Goal: Communication & Community: Answer question/provide support

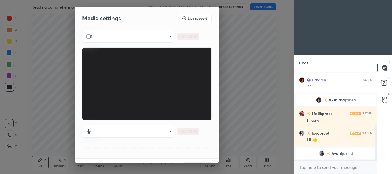
scroll to position [2, 2]
type input "022eeb2bfcdde8515fce7cb7d291a01a4ebf9f06330381924cce98ce9b388a74"
type input "default"
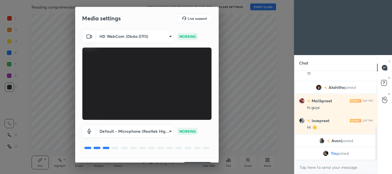
scroll to position [14, 0]
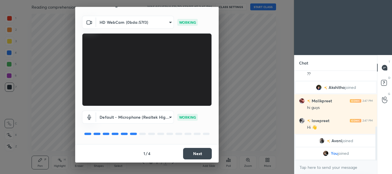
click at [284, 29] on div "Media settings Live support HD WebCam (0bda:57f3) 022eeb2bfcdde8515fce7cb7d291a…" at bounding box center [147, 87] width 294 height 174
click at [197, 154] on button "Next" at bounding box center [197, 153] width 29 height 11
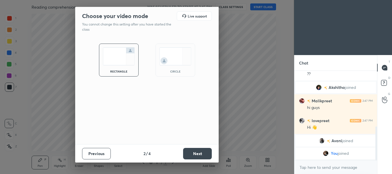
click at [172, 53] on img at bounding box center [175, 56] width 32 height 18
click at [174, 62] on img at bounding box center [175, 56] width 32 height 18
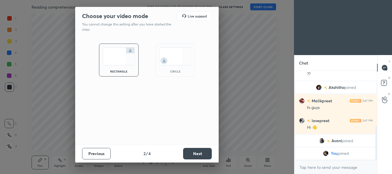
click at [174, 62] on img at bounding box center [175, 56] width 32 height 18
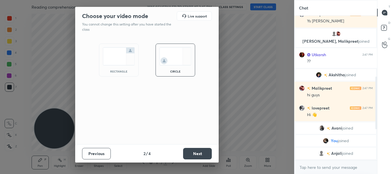
scroll to position [95, 81]
click at [196, 153] on button "Next" at bounding box center [197, 153] width 29 height 11
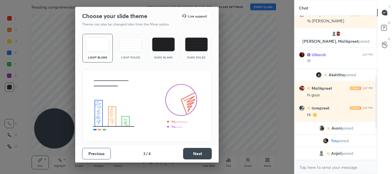
click at [196, 153] on button "Next" at bounding box center [197, 153] width 29 height 11
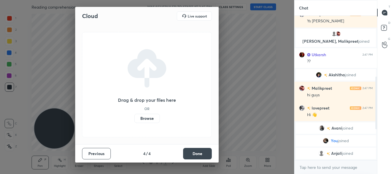
click at [196, 153] on button "Done" at bounding box center [197, 153] width 29 height 11
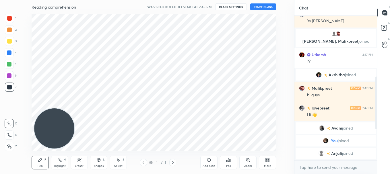
click at [271, 7] on button "START CLASS" at bounding box center [263, 6] width 26 height 7
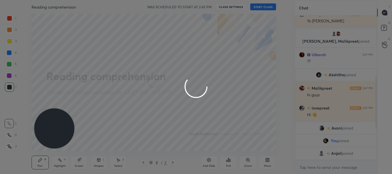
click at [271, 7] on div at bounding box center [196, 87] width 392 height 174
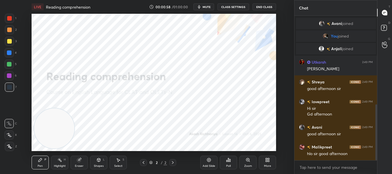
scroll to position [230, 0]
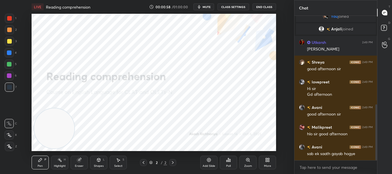
click at [12, 148] on div at bounding box center [9, 146] width 9 height 9
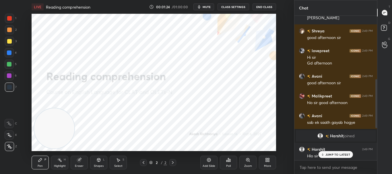
scroll to position [284, 0]
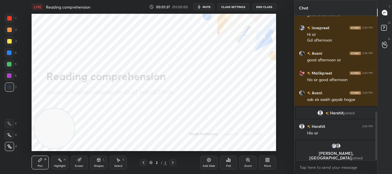
click at [201, 6] on icon "button" at bounding box center [199, 7] width 5 height 5
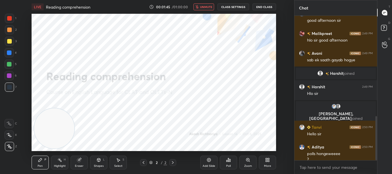
scroll to position [329, 0]
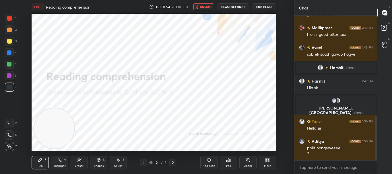
click at [209, 7] on span "unmute" at bounding box center [206, 7] width 12 height 4
click at [209, 7] on span "mute" at bounding box center [207, 7] width 8 height 4
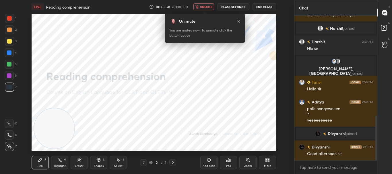
scroll to position [326, 0]
click at [205, 6] on span "unmute" at bounding box center [206, 7] width 12 height 4
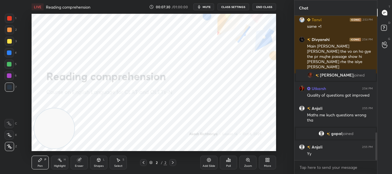
scroll to position [606, 0]
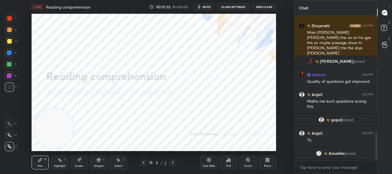
click at [272, 170] on div "Add Slide Poll Zoom More" at bounding box center [238, 163] width 76 height 32
click at [268, 163] on div "More" at bounding box center [267, 163] width 17 height 14
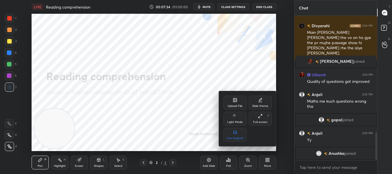
click at [240, 101] on div "Upload File" at bounding box center [235, 103] width 23 height 14
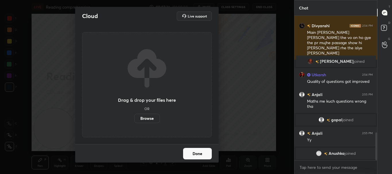
click at [146, 117] on label "Browse" at bounding box center [147, 118] width 26 height 9
click at [134, 117] on input "Browse" at bounding box center [134, 118] width 0 height 9
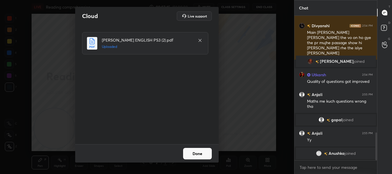
click at [202, 152] on button "Done" at bounding box center [197, 153] width 29 height 11
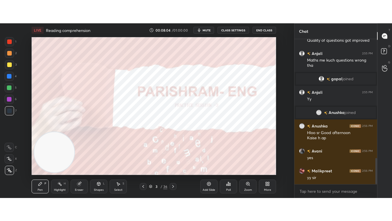
scroll to position [679, 0]
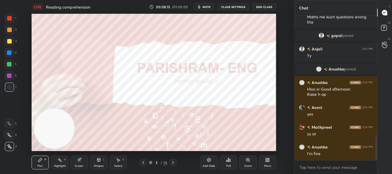
click at [264, 159] on div "More" at bounding box center [267, 163] width 17 height 14
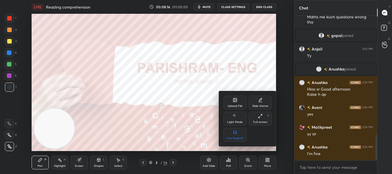
click at [267, 119] on div "Full screen F" at bounding box center [260, 119] width 23 height 14
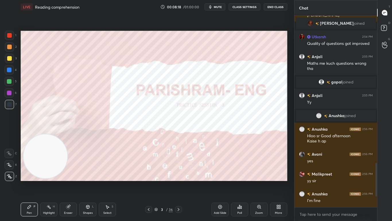
scroll to position [652, 0]
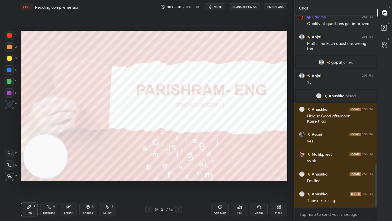
click at [178, 174] on icon at bounding box center [178, 209] width 5 height 5
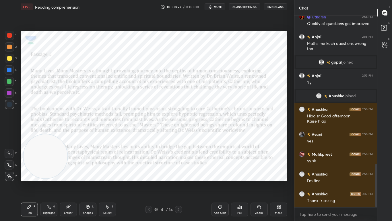
click at [178, 174] on icon at bounding box center [178, 209] width 5 height 5
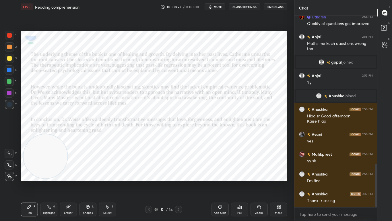
click at [178, 174] on icon at bounding box center [178, 209] width 5 height 5
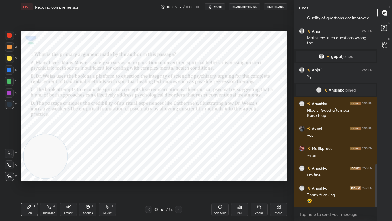
click at [179, 174] on div at bounding box center [178, 209] width 7 height 7
click at [178, 174] on icon at bounding box center [178, 209] width 5 height 5
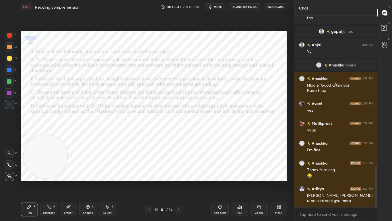
click at [180, 174] on icon at bounding box center [178, 209] width 5 height 5
click at [177, 174] on icon at bounding box center [178, 209] width 5 height 5
click at [179, 174] on icon at bounding box center [178, 209] width 5 height 5
click at [145, 174] on div "Pen P Highlight H Eraser Shapes L Select S 11 / 36 Add Slide Poll Zoom More" at bounding box center [154, 209] width 267 height 23
click at [146, 174] on div at bounding box center [148, 209] width 7 height 7
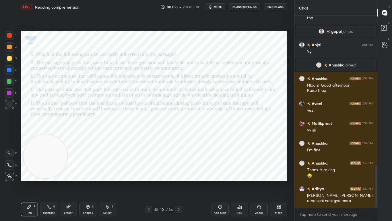
click at [146, 174] on div at bounding box center [148, 209] width 7 height 7
click at [149, 174] on icon at bounding box center [148, 209] width 5 height 5
click at [148, 174] on icon at bounding box center [148, 209] width 5 height 5
click at [150, 174] on div "Pen P Highlight H Eraser Shapes L Select S 6 / 36 Add Slide Poll Zoom More" at bounding box center [154, 209] width 267 height 23
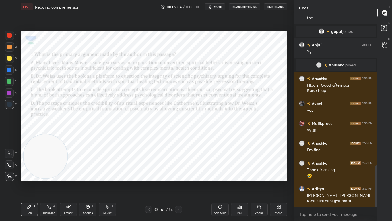
click at [151, 174] on icon at bounding box center [148, 209] width 5 height 5
click at [149, 174] on icon at bounding box center [149, 209] width 2 height 3
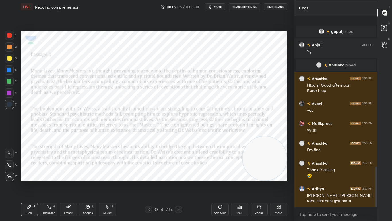
scroll to position [708, 0]
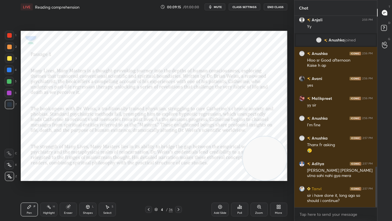
click at [68, 174] on icon at bounding box center [68, 207] width 4 height 4
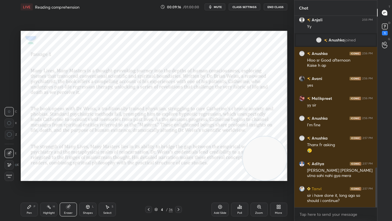
scroll to position [733, 0]
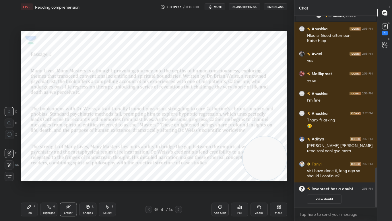
click at [8, 164] on icon at bounding box center [9, 164] width 5 height 5
click at [30, 174] on icon at bounding box center [29, 206] width 3 height 3
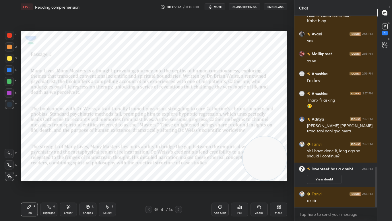
scroll to position [724, 0]
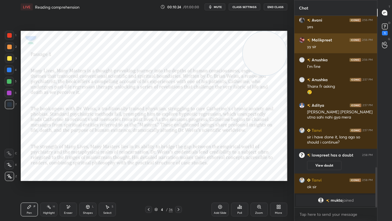
drag, startPoint x: 278, startPoint y: 151, endPoint x: 317, endPoint y: 37, distance: 120.1
click at [317, 37] on div "1 2 3 4 5 6 7 C X Z E E Erase all H H LIVE Reading comprehension 00:10:24 / 01:…" at bounding box center [196, 110] width 392 height 221
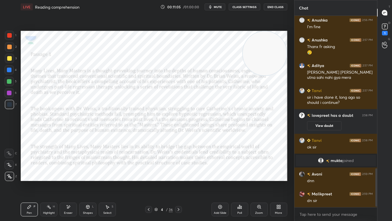
scroll to position [772, 0]
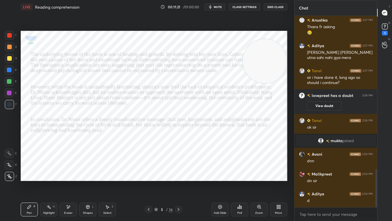
drag, startPoint x: 274, startPoint y: 51, endPoint x: 354, endPoint y: 220, distance: 187.4
click at [354, 174] on div "1 2 3 4 5 6 7 C X Z E E Erase all H H LIVE Reading comprehension 00:11:21 / 01:…" at bounding box center [196, 110] width 392 height 221
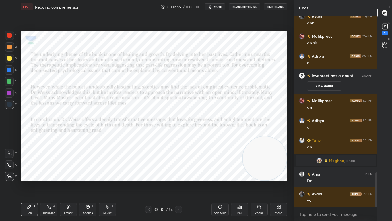
scroll to position [881, 0]
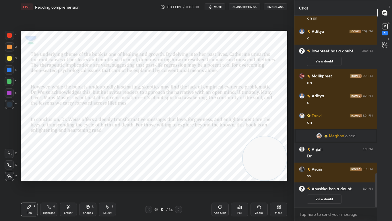
click at [180, 174] on icon at bounding box center [178, 209] width 5 height 5
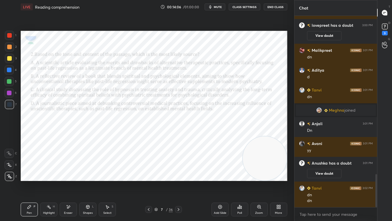
scroll to position [917, 0]
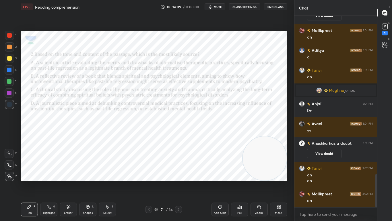
click at [178, 174] on icon at bounding box center [178, 209] width 5 height 5
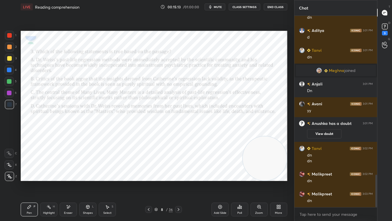
scroll to position [956, 0]
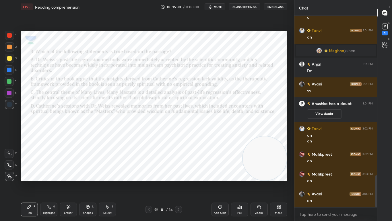
click at [178, 174] on icon at bounding box center [178, 209] width 5 height 5
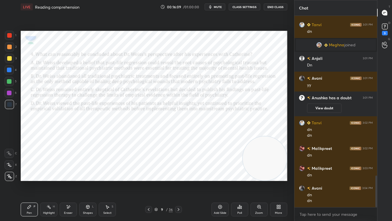
scroll to position [982, 0]
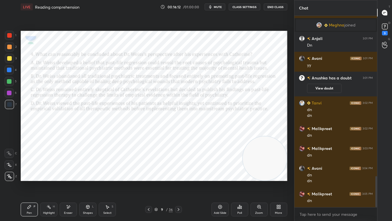
click at [178, 174] on icon at bounding box center [178, 209] width 5 height 5
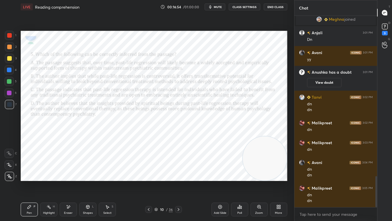
click at [178, 174] on icon at bounding box center [178, 209] width 5 height 5
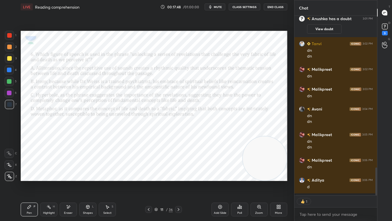
scroll to position [177, 81]
click at [240, 174] on icon at bounding box center [240, 206] width 5 height 5
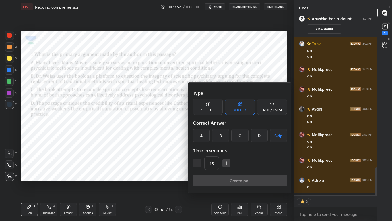
click at [243, 135] on div "C" at bounding box center [239, 135] width 17 height 14
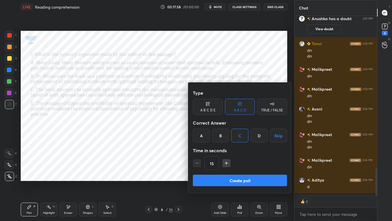
click at [231, 174] on button "Create poll" at bounding box center [240, 179] width 94 height 11
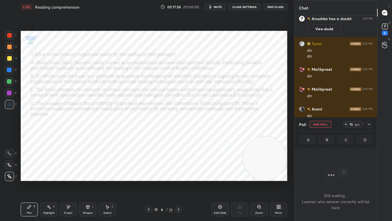
click at [229, 174] on div "Create poll" at bounding box center [240, 186] width 71 height 8
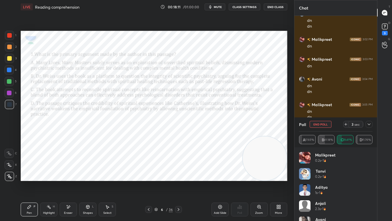
scroll to position [11, 0]
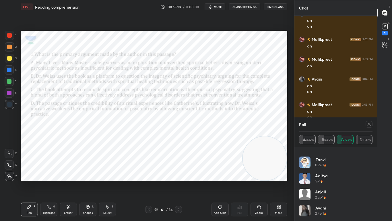
click at [179, 174] on icon at bounding box center [179, 209] width 2 height 3
click at [368, 126] on icon at bounding box center [369, 124] width 3 height 3
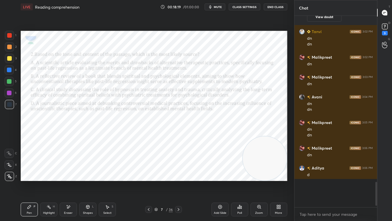
scroll to position [0, 0]
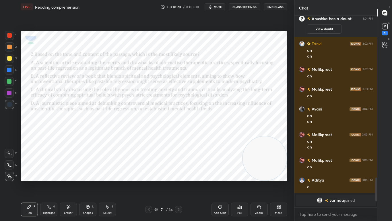
click at [243, 174] on div "Poll" at bounding box center [239, 209] width 17 height 14
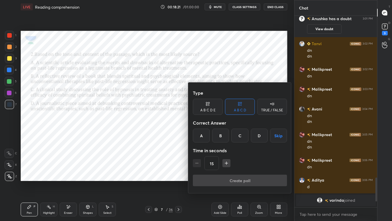
click at [219, 133] on div "B" at bounding box center [220, 135] width 17 height 14
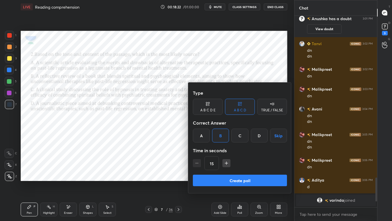
click at [222, 174] on button "Create poll" at bounding box center [240, 179] width 94 height 11
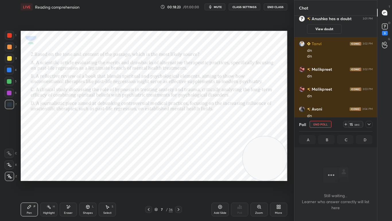
scroll to position [159, 81]
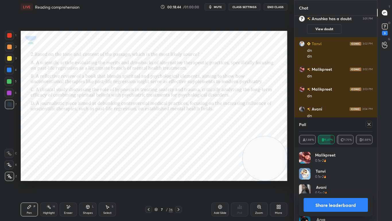
click at [180, 174] on icon at bounding box center [178, 209] width 5 height 5
click at [368, 125] on icon at bounding box center [369, 124] width 3 height 3
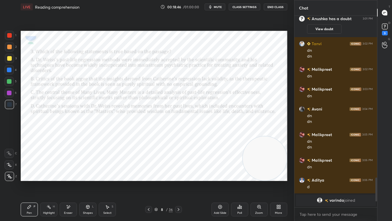
click at [239, 174] on icon at bounding box center [238, 207] width 1 height 1
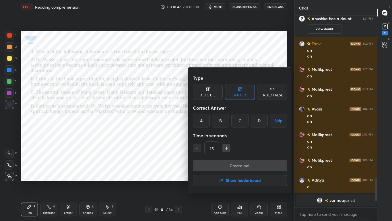
click at [265, 121] on div "D" at bounding box center [259, 120] width 17 height 14
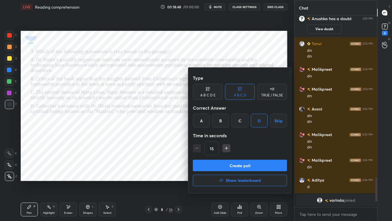
click at [251, 160] on button "Create poll" at bounding box center [240, 164] width 94 height 11
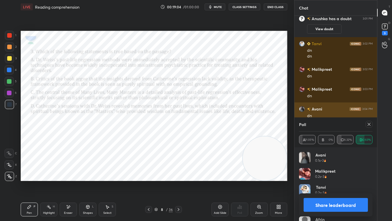
click at [370, 124] on icon at bounding box center [369, 124] width 3 height 3
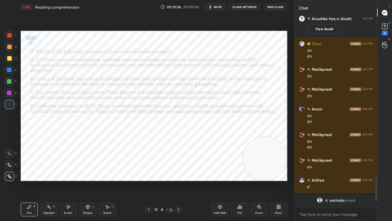
click at [180, 174] on div at bounding box center [178, 209] width 7 height 7
click at [243, 174] on div "Poll" at bounding box center [239, 209] width 17 height 14
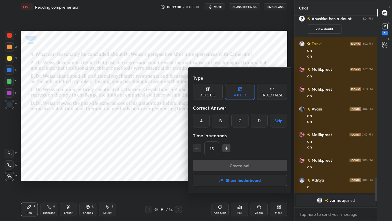
click at [193, 121] on div "A" at bounding box center [201, 120] width 17 height 14
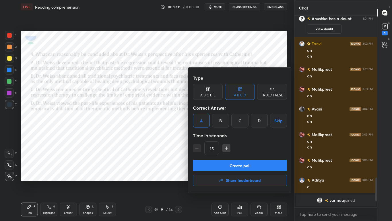
click at [225, 167] on button "Create poll" at bounding box center [240, 164] width 94 height 11
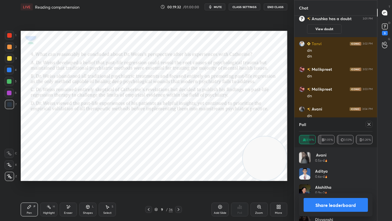
click at [179, 174] on icon at bounding box center [178, 209] width 5 height 5
click at [366, 127] on div at bounding box center [368, 124] width 9 height 7
click at [366, 125] on div at bounding box center [369, 124] width 7 height 7
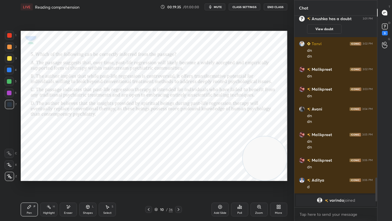
click at [240, 174] on div "Poll" at bounding box center [239, 209] width 17 height 14
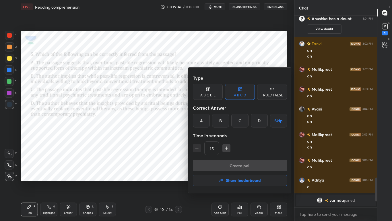
click at [222, 121] on div "B" at bounding box center [220, 120] width 17 height 14
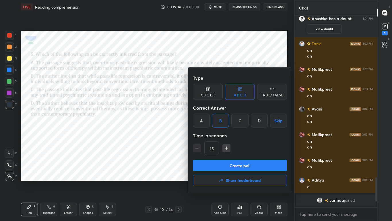
click at [227, 162] on button "Create poll" at bounding box center [240, 164] width 94 height 11
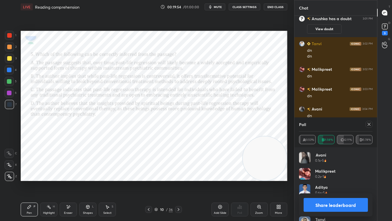
click at [180, 174] on icon at bounding box center [178, 209] width 5 height 5
click at [371, 125] on icon at bounding box center [369, 124] width 5 height 5
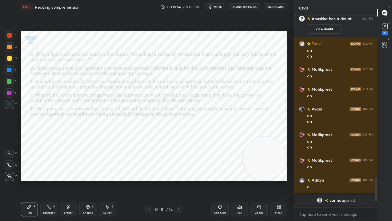
click at [239, 174] on icon at bounding box center [240, 206] width 5 height 5
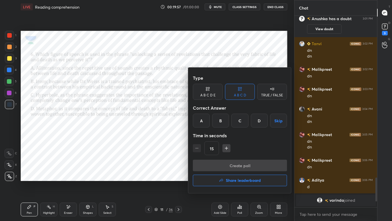
click at [260, 119] on div "D" at bounding box center [259, 120] width 17 height 14
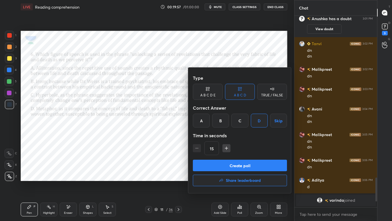
click at [245, 168] on button "Create poll" at bounding box center [240, 164] width 94 height 11
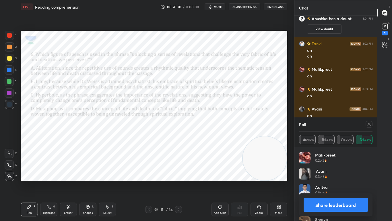
click at [370, 126] on icon at bounding box center [369, 124] width 5 height 5
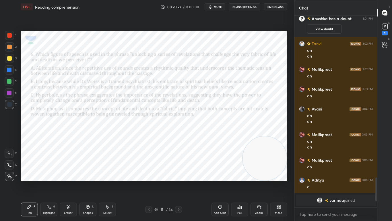
click at [246, 174] on div "Poll" at bounding box center [239, 209] width 17 height 14
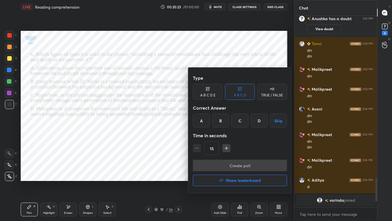
click at [243, 174] on h4 "Share leaderboard" at bounding box center [243, 180] width 35 height 4
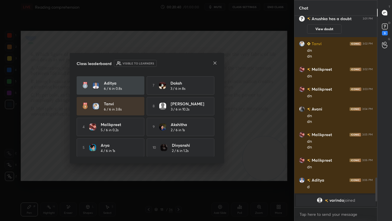
click at [215, 63] on icon at bounding box center [215, 63] width 5 height 5
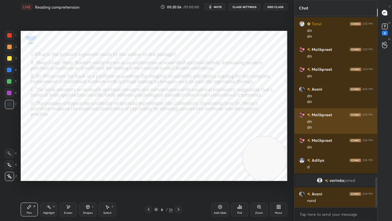
scroll to position [1018, 0]
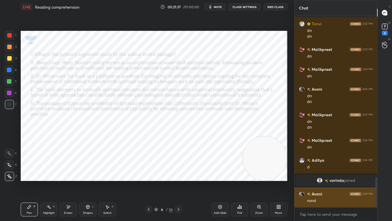
click at [303, 174] on img "grid" at bounding box center [302, 194] width 6 height 6
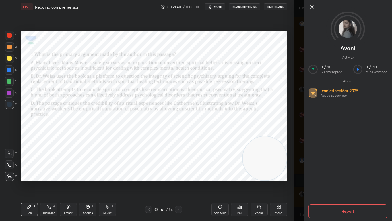
scroll to position [1038, 0]
click at [312, 6] on icon at bounding box center [311, 6] width 7 height 7
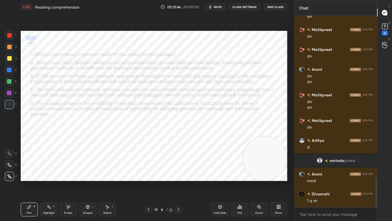
click at [9, 32] on div at bounding box center [9, 35] width 9 height 9
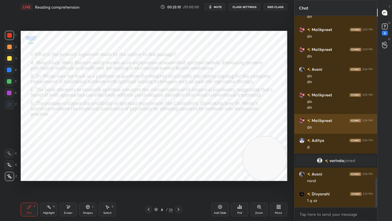
scroll to position [177, 81]
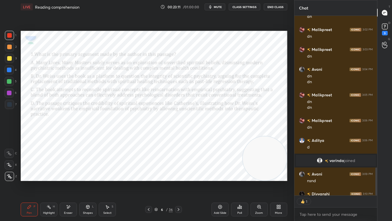
click at [181, 174] on icon at bounding box center [178, 209] width 5 height 5
click at [179, 174] on icon at bounding box center [178, 209] width 5 height 5
click at [180, 174] on icon at bounding box center [178, 209] width 5 height 5
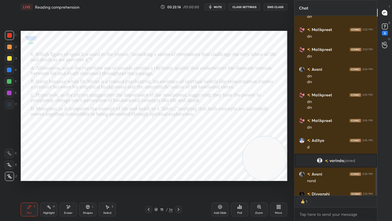
click at [180, 174] on icon at bounding box center [178, 209] width 5 height 5
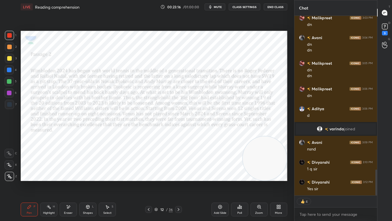
click at [179, 174] on icon at bounding box center [178, 209] width 5 height 5
click at [180, 174] on icon at bounding box center [178, 209] width 5 height 5
click at [177, 174] on icon at bounding box center [178, 209] width 5 height 5
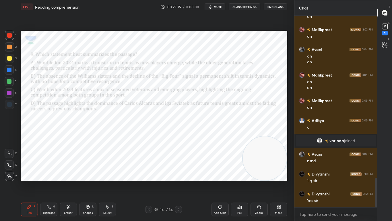
scroll to position [1057, 0]
click at [177, 174] on icon at bounding box center [178, 209] width 5 height 5
click at [178, 174] on icon at bounding box center [178, 209] width 5 height 5
click at [148, 174] on icon at bounding box center [148, 209] width 5 height 5
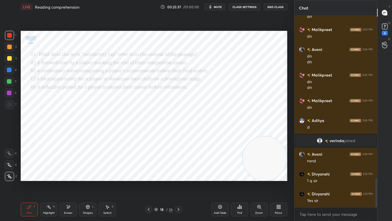
click at [148, 174] on icon at bounding box center [148, 209] width 5 height 5
click at [149, 174] on icon at bounding box center [148, 209] width 5 height 5
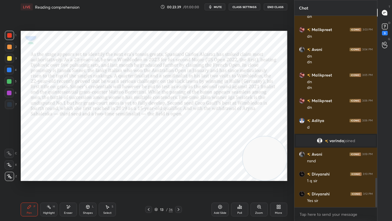
click at [148, 174] on icon at bounding box center [148, 209] width 5 height 5
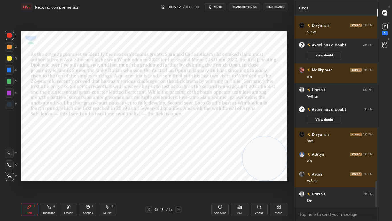
scroll to position [1231, 0]
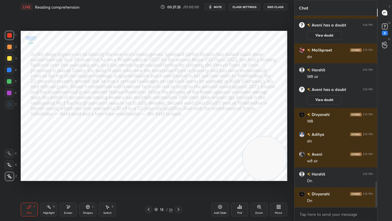
click at [179, 174] on icon at bounding box center [178, 209] width 5 height 5
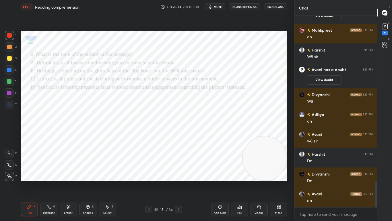
scroll to position [1271, 0]
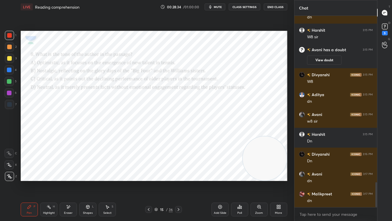
click at [179, 174] on icon at bounding box center [178, 209] width 5 height 5
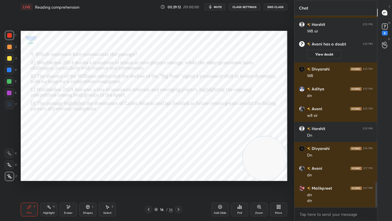
click at [179, 174] on icon at bounding box center [178, 209] width 5 height 5
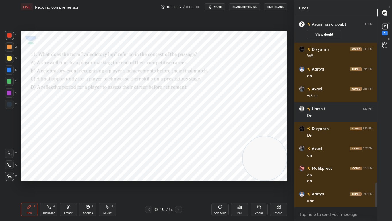
click at [179, 174] on icon at bounding box center [178, 209] width 5 height 5
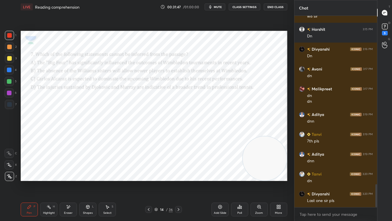
scroll to position [1395, 0]
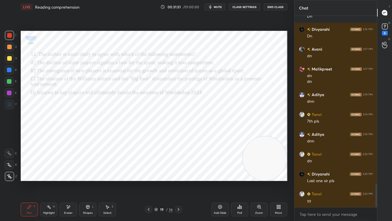
click at [179, 174] on icon at bounding box center [178, 209] width 5 height 5
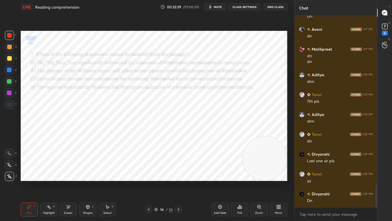
click at [155, 174] on div "Pen P Highlight H Eraser Shapes L Select S 14 / 36 Add Slide Poll Zoom More" at bounding box center [154, 209] width 267 height 23
click at [233, 174] on div "Poll" at bounding box center [239, 209] width 17 height 14
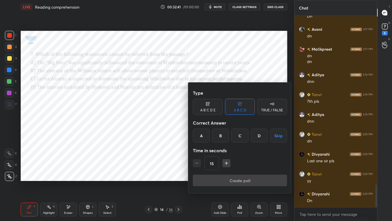
click at [260, 131] on div "D" at bounding box center [259, 135] width 17 height 14
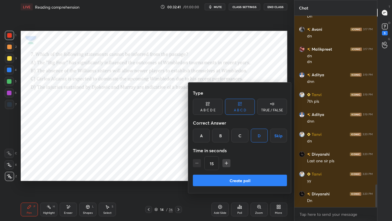
click at [238, 174] on button "Create poll" at bounding box center [240, 179] width 94 height 11
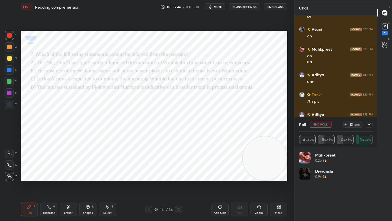
scroll to position [67, 72]
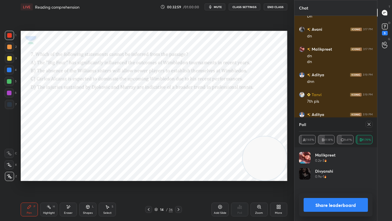
click at [5, 153] on div at bounding box center [9, 152] width 9 height 9
click at [10, 174] on icon at bounding box center [9, 176] width 5 height 4
click at [177, 174] on icon at bounding box center [178, 209] width 5 height 5
click at [368, 125] on icon at bounding box center [369, 124] width 3 height 3
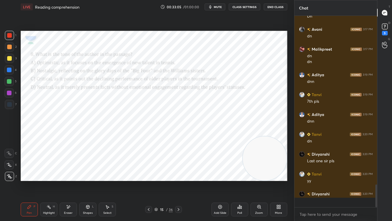
scroll to position [141, 81]
click at [238, 174] on icon at bounding box center [240, 206] width 5 height 5
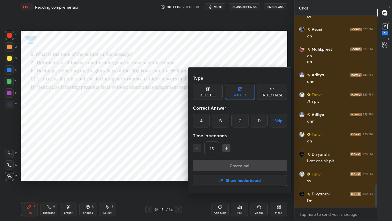
click at [203, 121] on div "A" at bounding box center [201, 120] width 17 height 14
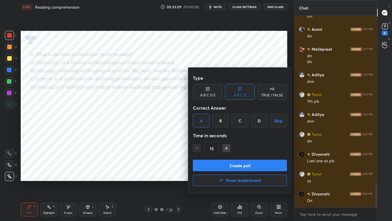
click at [210, 163] on button "Create poll" at bounding box center [240, 164] width 94 height 11
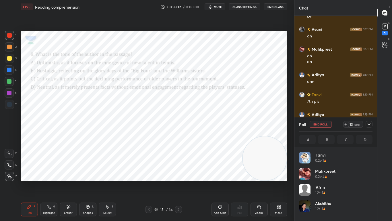
scroll to position [67, 72]
click at [180, 174] on div at bounding box center [178, 209] width 7 height 7
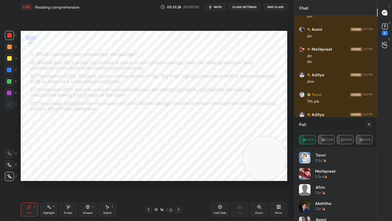
click at [372, 126] on div at bounding box center [369, 124] width 7 height 7
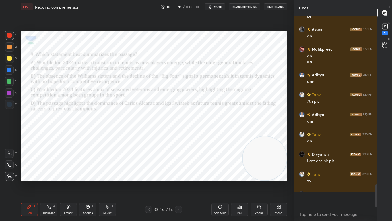
scroll to position [182, 81]
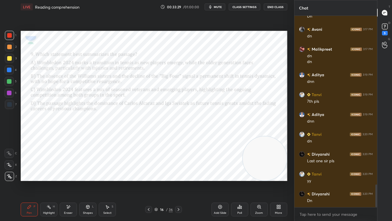
click at [244, 174] on div "Poll" at bounding box center [239, 209] width 17 height 14
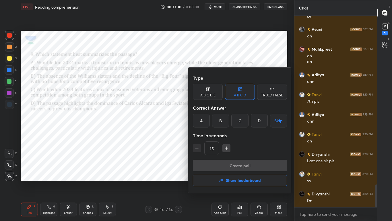
click at [204, 124] on div "A" at bounding box center [201, 120] width 17 height 14
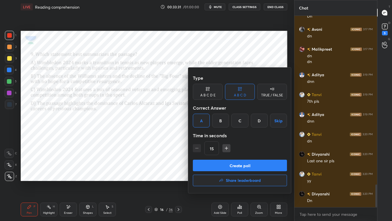
click at [213, 167] on button "Create poll" at bounding box center [240, 164] width 94 height 11
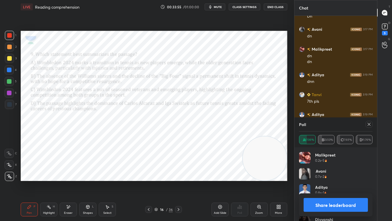
click at [179, 174] on icon at bounding box center [178, 209] width 5 height 5
click at [368, 122] on icon at bounding box center [369, 124] width 5 height 5
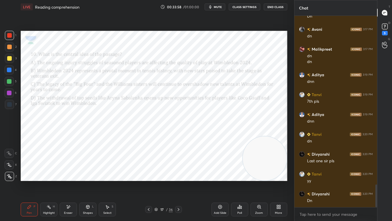
click at [241, 174] on icon at bounding box center [241, 207] width 1 height 3
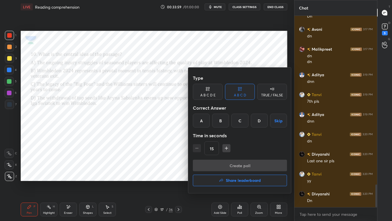
click at [225, 123] on div "B" at bounding box center [220, 120] width 17 height 14
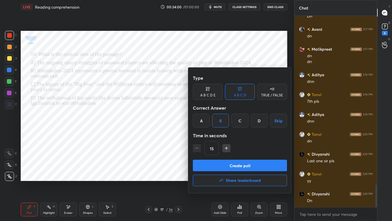
click at [231, 163] on button "Create poll" at bounding box center [240, 164] width 94 height 11
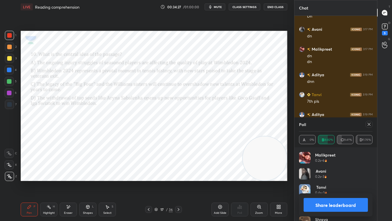
click at [179, 174] on icon at bounding box center [178, 209] width 5 height 5
click at [372, 124] on div at bounding box center [369, 124] width 7 height 7
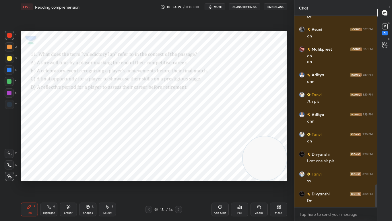
scroll to position [142, 81]
click at [241, 174] on icon at bounding box center [241, 207] width 1 height 3
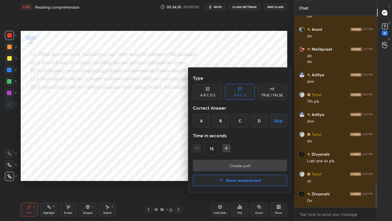
click at [204, 122] on div "A" at bounding box center [201, 120] width 17 height 14
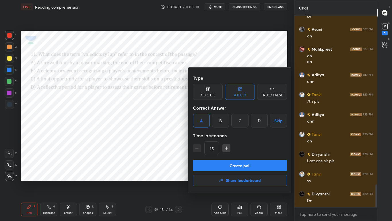
click at [215, 164] on button "Create poll" at bounding box center [240, 164] width 94 height 11
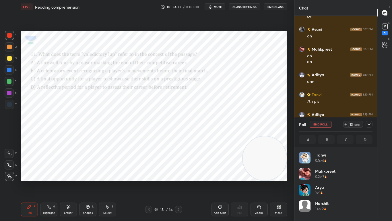
scroll to position [67, 72]
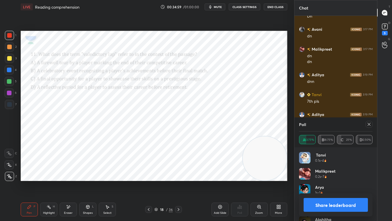
click at [183, 174] on div "18 / 36" at bounding box center [163, 209] width 95 height 7
click at [179, 174] on icon at bounding box center [179, 209] width 2 height 3
click at [371, 122] on icon at bounding box center [369, 124] width 5 height 5
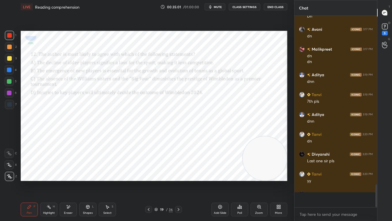
scroll to position [142, 81]
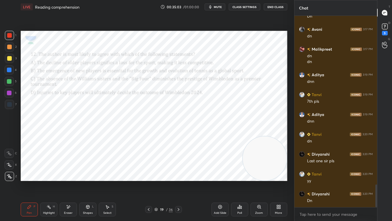
click at [240, 174] on icon at bounding box center [239, 206] width 1 height 3
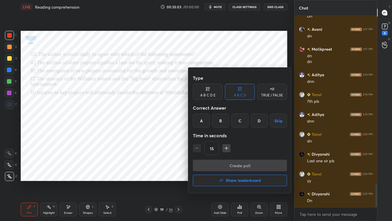
click at [226, 125] on div "B" at bounding box center [220, 120] width 17 height 14
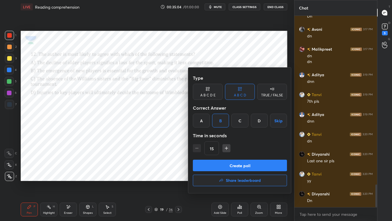
click at [244, 170] on button "Create poll" at bounding box center [240, 164] width 94 height 11
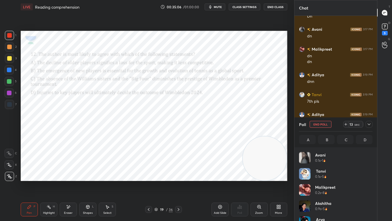
scroll to position [67, 72]
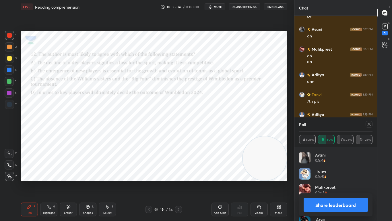
click at [372, 123] on div at bounding box center [369, 124] width 7 height 7
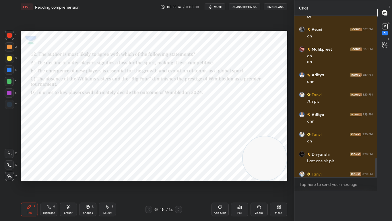
scroll to position [0, 0]
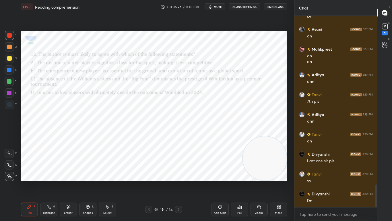
click at [238, 174] on icon at bounding box center [238, 207] width 1 height 1
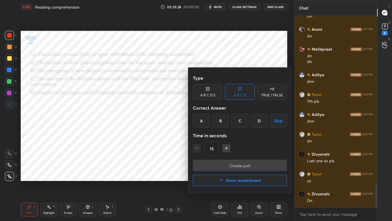
click at [247, 174] on h4 "Share leaderboard" at bounding box center [243, 180] width 35 height 4
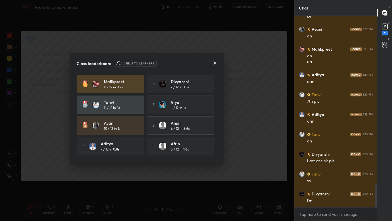
scroll to position [21, 0]
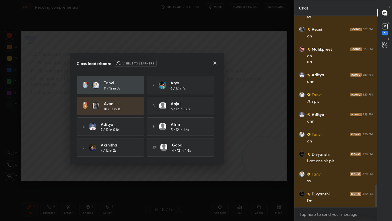
click at [215, 64] on icon at bounding box center [215, 63] width 5 height 5
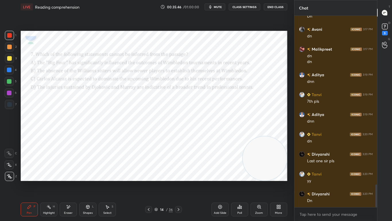
click at [65, 174] on div "Eraser" at bounding box center [68, 209] width 17 height 14
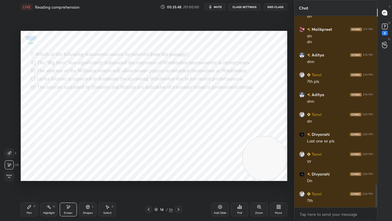
click at [28, 174] on icon at bounding box center [29, 206] width 5 height 5
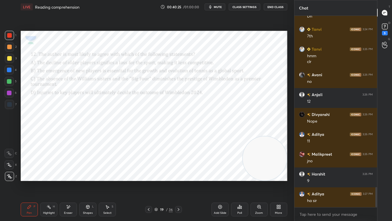
scroll to position [1619, 0]
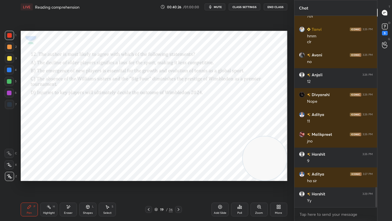
click at [67, 174] on div "Pen P Highlight H Eraser Shapes L Select S 19 / 36 Add Slide Poll Zoom More" at bounding box center [154, 209] width 267 height 23
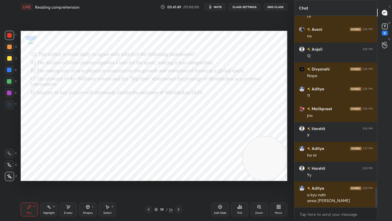
scroll to position [1664, 0]
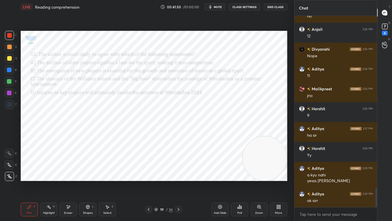
click at [180, 174] on div "Pen P Highlight H Eraser Shapes L Select S 19 / 36 Add Slide Poll Zoom More" at bounding box center [154, 209] width 267 height 23
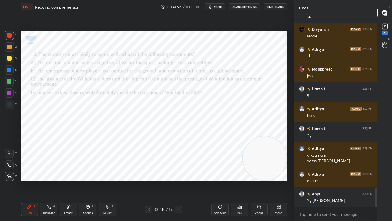
click at [179, 174] on div at bounding box center [178, 209] width 7 height 7
click at [179, 174] on icon at bounding box center [178, 209] width 5 height 5
click at [179, 174] on div at bounding box center [178, 209] width 7 height 7
click at [179, 174] on icon at bounding box center [179, 209] width 2 height 3
click at [180, 174] on icon at bounding box center [178, 209] width 5 height 5
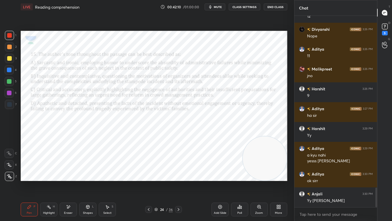
click at [179, 174] on icon at bounding box center [178, 209] width 5 height 5
click at [181, 174] on icon at bounding box center [178, 209] width 5 height 5
click at [179, 174] on div "Pen P Highlight H Eraser Shapes L Select S 26 / 36 Add Slide Poll Zoom More" at bounding box center [154, 209] width 267 height 23
click at [178, 174] on icon at bounding box center [179, 209] width 2 height 3
click at [148, 174] on div at bounding box center [148, 209] width 7 height 7
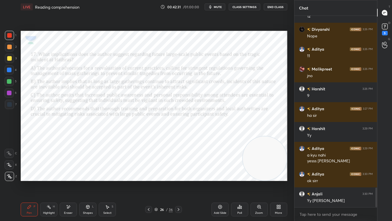
click at [147, 174] on icon at bounding box center [148, 209] width 5 height 5
click at [148, 174] on icon at bounding box center [148, 209] width 5 height 5
click at [149, 174] on icon at bounding box center [148, 209] width 5 height 5
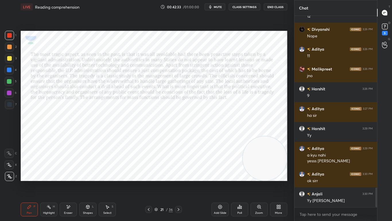
click at [149, 174] on div at bounding box center [148, 209] width 7 height 7
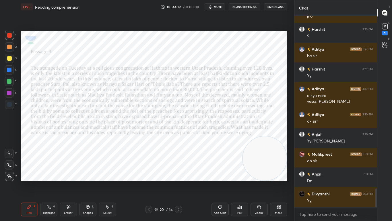
scroll to position [1763, 0]
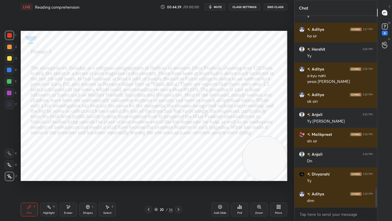
click at [179, 174] on icon at bounding box center [178, 209] width 5 height 5
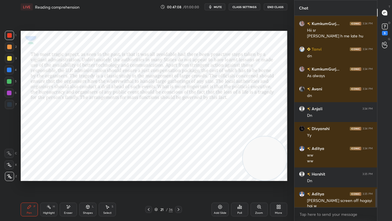
scroll to position [1801, 0]
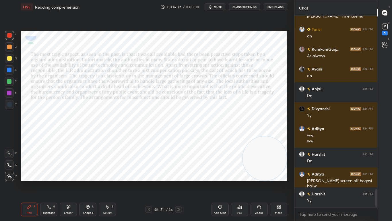
click at [179, 174] on icon at bounding box center [178, 209] width 5 height 5
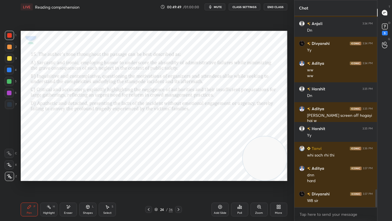
scroll to position [1886, 0]
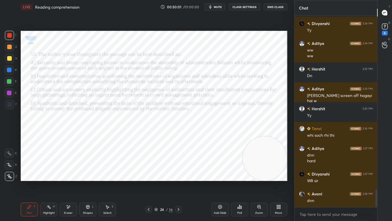
click at [179, 174] on icon at bounding box center [178, 209] width 5 height 5
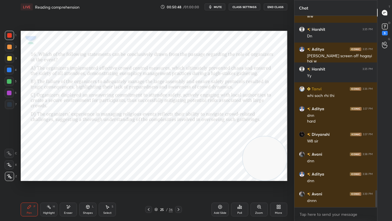
scroll to position [1945, 0]
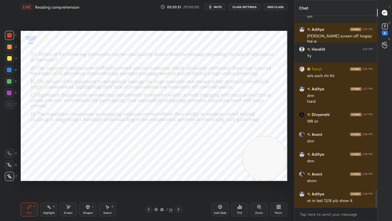
click at [179, 174] on icon at bounding box center [178, 209] width 5 height 5
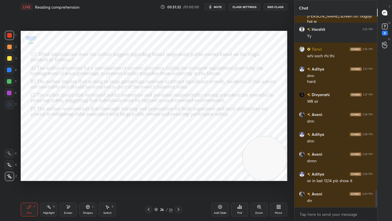
scroll to position [1985, 0]
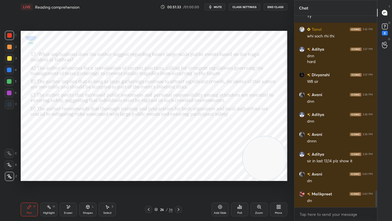
click at [179, 174] on icon at bounding box center [178, 209] width 5 height 5
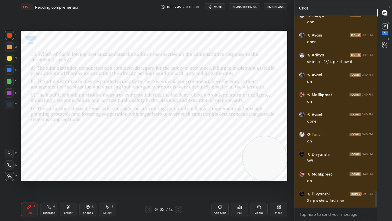
scroll to position [2104, 0]
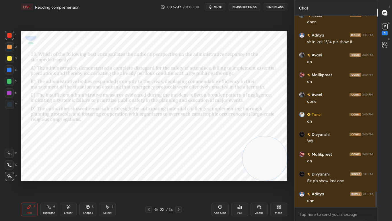
click at [179, 174] on icon at bounding box center [178, 209] width 5 height 5
click at [179, 174] on icon at bounding box center [179, 209] width 2 height 3
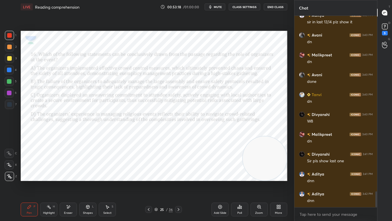
click at [179, 174] on icon at bounding box center [179, 209] width 2 height 3
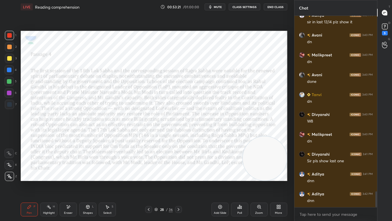
click at [148, 174] on icon at bounding box center [148, 209] width 5 height 5
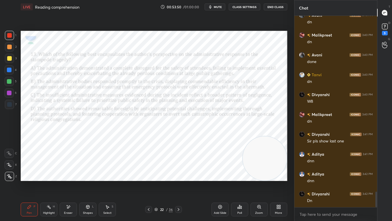
click at [242, 174] on icon at bounding box center [241, 207] width 1 height 3
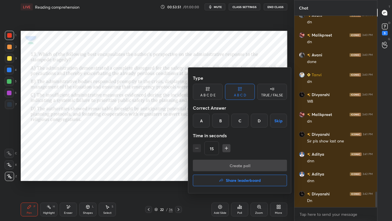
click at [238, 133] on div "Time in seconds" at bounding box center [240, 135] width 94 height 11
click at [242, 123] on div "C" at bounding box center [239, 120] width 17 height 14
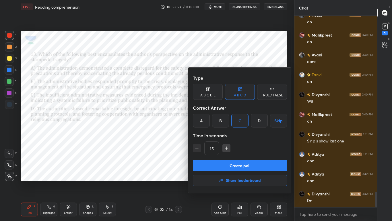
click at [240, 164] on button "Create poll" at bounding box center [240, 164] width 94 height 11
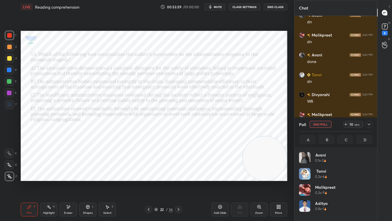
scroll to position [67, 72]
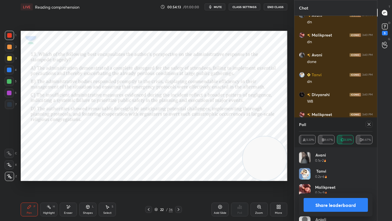
click at [178, 174] on icon at bounding box center [178, 209] width 5 height 5
click at [368, 123] on icon at bounding box center [369, 124] width 5 height 5
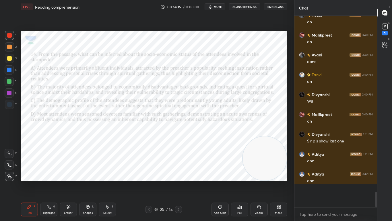
scroll to position [142, 81]
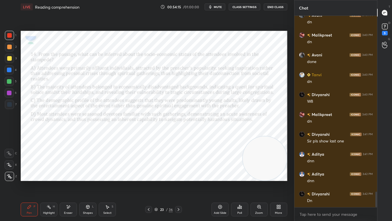
click at [241, 174] on div "Poll" at bounding box center [239, 209] width 17 height 14
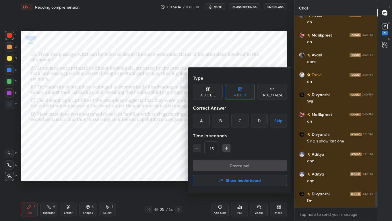
click at [222, 122] on div "B" at bounding box center [220, 120] width 17 height 14
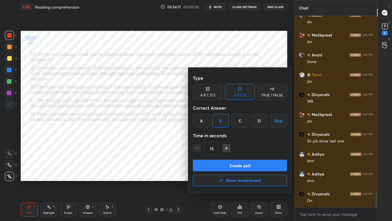
click at [234, 162] on button "Create poll" at bounding box center [240, 164] width 94 height 11
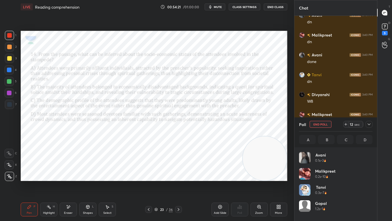
scroll to position [67, 72]
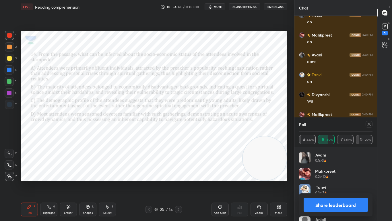
click at [176, 174] on div at bounding box center [178, 209] width 7 height 7
click at [367, 123] on icon at bounding box center [369, 124] width 5 height 5
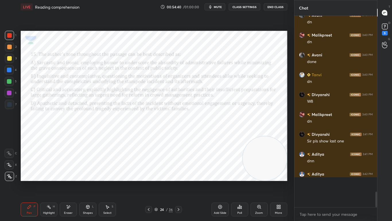
scroll to position [1, 2]
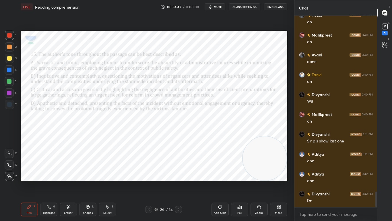
click at [238, 174] on icon at bounding box center [240, 206] width 5 height 5
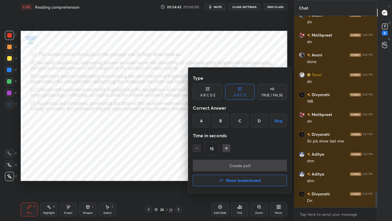
click at [244, 119] on div "C" at bounding box center [239, 120] width 17 height 14
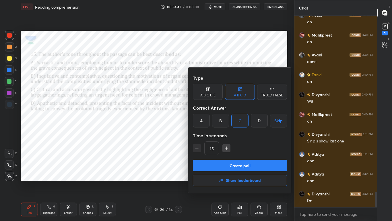
click at [244, 162] on button "Create poll" at bounding box center [240, 164] width 94 height 11
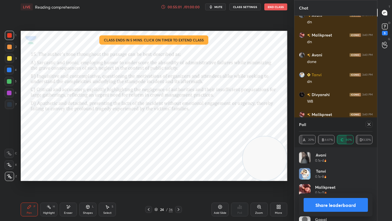
click at [159, 174] on div "Setting up your live class Class ends in 5 mins. Click on timer to extend class…" at bounding box center [153, 106] width 271 height 184
click at [179, 174] on icon at bounding box center [178, 209] width 5 height 5
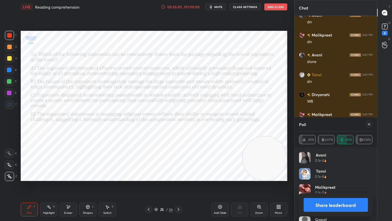
click at [370, 124] on icon at bounding box center [369, 124] width 5 height 5
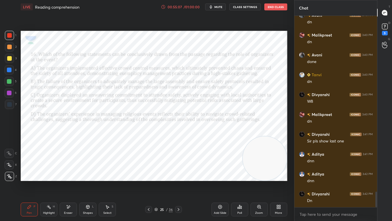
click at [240, 174] on icon at bounding box center [240, 206] width 5 height 5
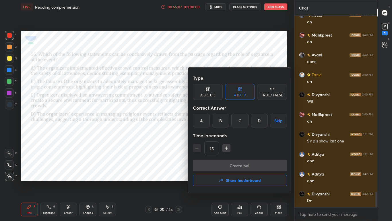
click at [224, 123] on div "B" at bounding box center [220, 120] width 17 height 14
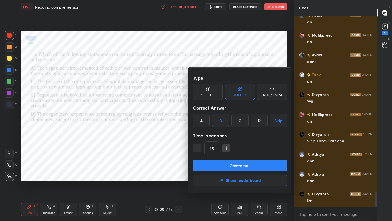
click at [233, 161] on button "Create poll" at bounding box center [240, 164] width 94 height 11
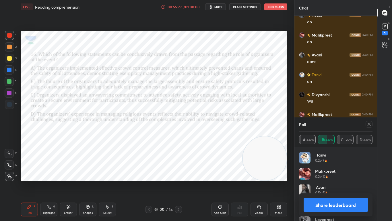
click at [180, 174] on icon at bounding box center [178, 209] width 5 height 5
click at [368, 126] on icon at bounding box center [369, 124] width 5 height 5
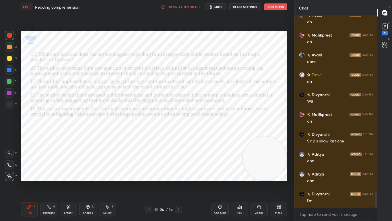
click at [240, 174] on icon at bounding box center [239, 206] width 1 height 3
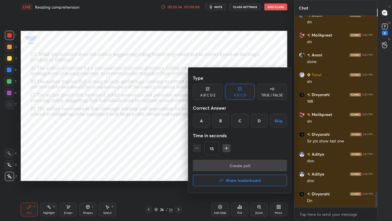
click at [260, 117] on div "D" at bounding box center [259, 120] width 17 height 14
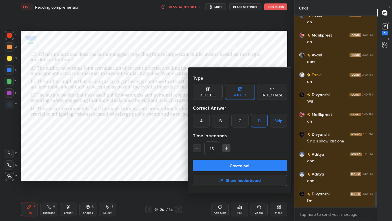
click at [246, 155] on div "Type A B C D E A B C D TRUE / FALSE Correct Answer A B C D Skip Time in seconds…" at bounding box center [240, 115] width 94 height 87
click at [245, 167] on button "Create poll" at bounding box center [240, 164] width 94 height 11
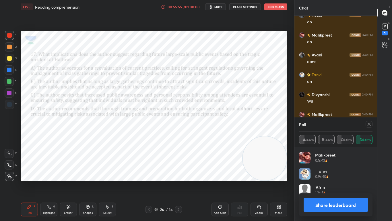
click at [180, 174] on icon at bounding box center [178, 209] width 5 height 5
click at [369, 120] on div "Poll" at bounding box center [336, 124] width 74 height 14
click at [368, 122] on icon at bounding box center [369, 124] width 5 height 5
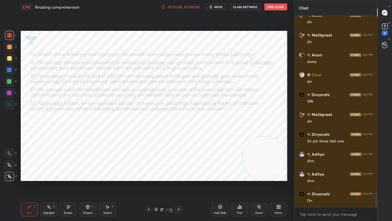
click at [241, 174] on div "Poll" at bounding box center [239, 209] width 17 height 32
click at [236, 174] on div "Poll" at bounding box center [239, 209] width 17 height 14
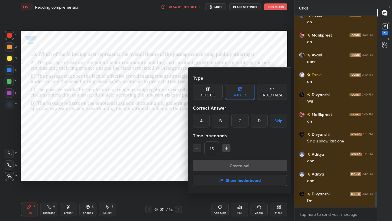
click at [220, 123] on div "B" at bounding box center [220, 120] width 17 height 14
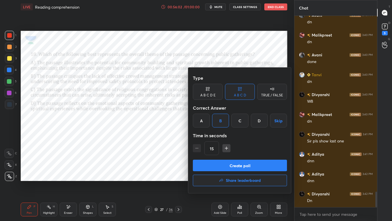
click at [228, 170] on button "Create poll" at bounding box center [240, 164] width 94 height 11
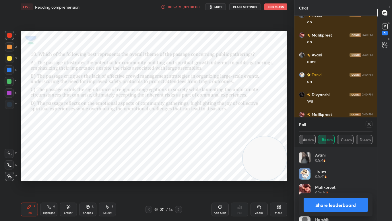
click at [368, 124] on icon at bounding box center [369, 124] width 5 height 5
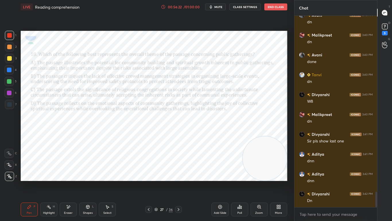
click at [241, 174] on icon at bounding box center [241, 207] width 1 height 3
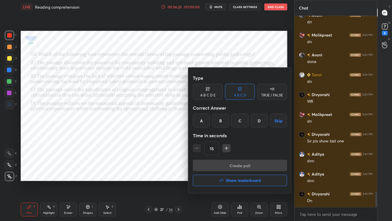
click at [226, 174] on button "Share leaderboard" at bounding box center [240, 179] width 94 height 11
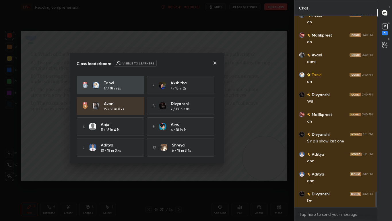
click at [214, 65] on icon at bounding box center [215, 63] width 5 height 5
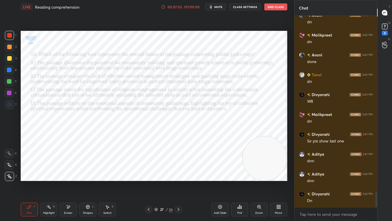
scroll to position [2163, 0]
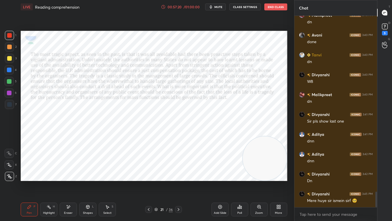
click at [178, 174] on icon at bounding box center [179, 209] width 2 height 3
click at [183, 174] on div "22 / 36" at bounding box center [163, 209] width 95 height 7
click at [182, 174] on div at bounding box center [178, 209] width 7 height 7
click at [179, 174] on div at bounding box center [178, 209] width 7 height 7
click at [179, 174] on icon at bounding box center [179, 209] width 2 height 3
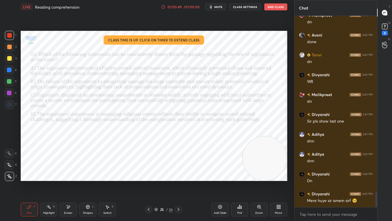
click at [180, 174] on icon at bounding box center [178, 209] width 5 height 5
click at [179, 174] on icon at bounding box center [178, 209] width 5 height 5
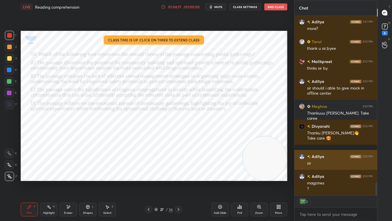
scroll to position [2343, 0]
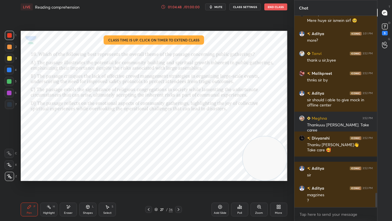
click at [282, 10] on button "End Class" at bounding box center [276, 6] width 23 height 7
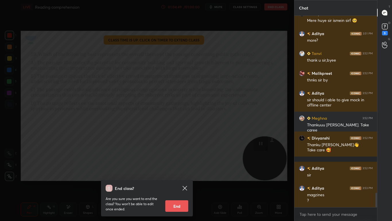
click at [185, 174] on button "End" at bounding box center [176, 205] width 23 height 11
type textarea "x"
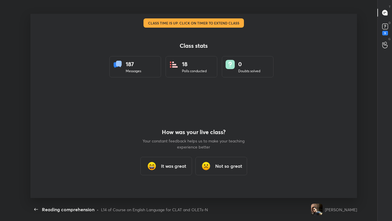
scroll to position [0, 0]
click at [164, 164] on h3 "It was great" at bounding box center [173, 165] width 25 height 7
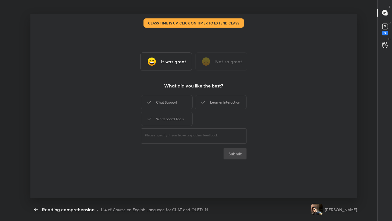
click at [166, 101] on div "Chat Support" at bounding box center [167, 102] width 52 height 14
click at [208, 96] on div "Learner Interaction" at bounding box center [221, 102] width 52 height 14
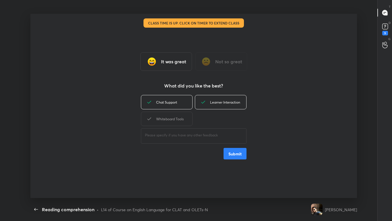
click at [173, 111] on div "Chat Support Learner Interaction Whiteboard Tools" at bounding box center [194, 110] width 106 height 33
click at [173, 114] on div "Whiteboard Tools" at bounding box center [167, 118] width 52 height 14
click at [232, 152] on button "Submit" at bounding box center [235, 153] width 23 height 11
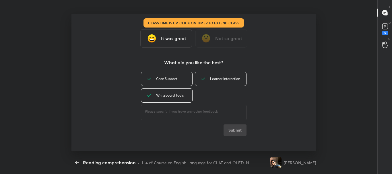
type textarea "x"
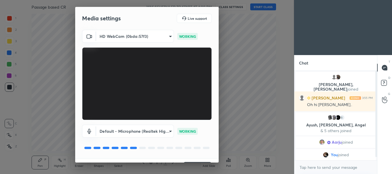
scroll to position [14, 0]
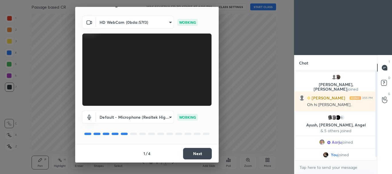
click at [198, 156] on button "Next" at bounding box center [197, 153] width 29 height 11
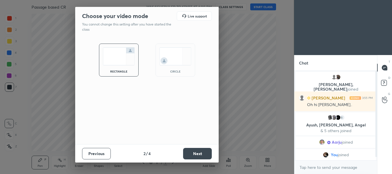
click at [168, 66] on div "circle" at bounding box center [176, 60] width 40 height 33
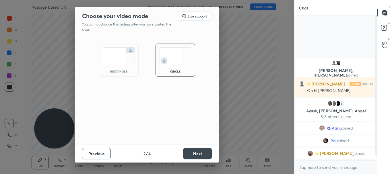
scroll to position [95, 81]
click at [195, 150] on button "Next" at bounding box center [197, 153] width 29 height 11
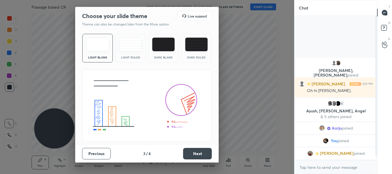
click at [195, 150] on button "Next" at bounding box center [197, 153] width 29 height 11
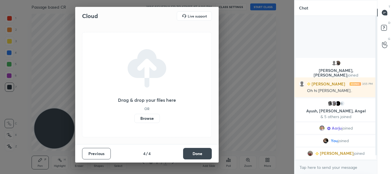
click at [195, 150] on button "Done" at bounding box center [197, 153] width 29 height 11
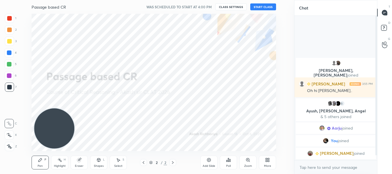
click at [269, 10] on button "START CLASS" at bounding box center [263, 6] width 26 height 7
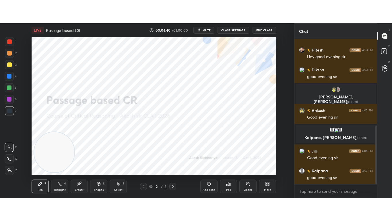
scroll to position [213, 0]
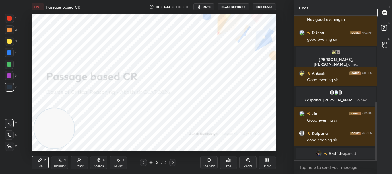
click at [261, 161] on div "More" at bounding box center [267, 163] width 17 height 14
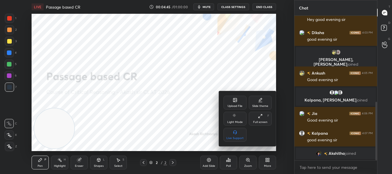
click at [239, 104] on div "Upload File" at bounding box center [235, 103] width 23 height 14
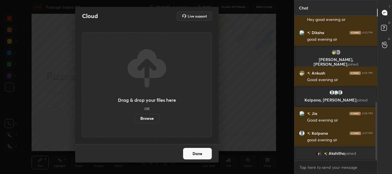
click at [145, 115] on label "Browse" at bounding box center [147, 118] width 26 height 9
click at [134, 115] on input "Browse" at bounding box center [134, 118] width 0 height 9
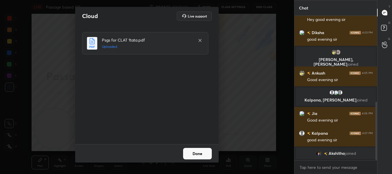
click at [198, 153] on button "Done" at bounding box center [197, 153] width 29 height 11
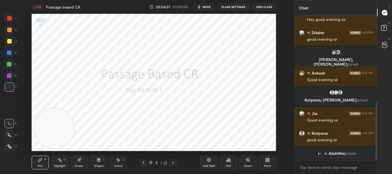
click at [273, 166] on div "More" at bounding box center [267, 163] width 17 height 14
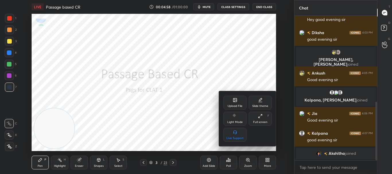
click at [264, 120] on div "Full screen F" at bounding box center [260, 119] width 23 height 14
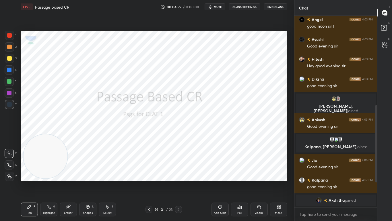
scroll to position [167, 0]
click at [11, 174] on div at bounding box center [9, 175] width 9 height 9
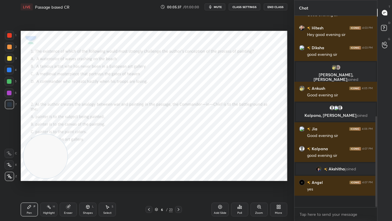
scroll to position [187, 0]
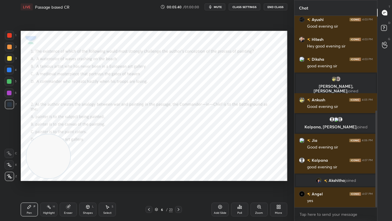
drag, startPoint x: 50, startPoint y: 172, endPoint x: 327, endPoint y: 220, distance: 281.6
click at [327, 174] on div "1 2 3 4 5 6 7 C X Z C X Z E E Erase all H H LIVE Passage based CR 00:05:40 / 01…" at bounding box center [196, 110] width 392 height 221
click at [177, 174] on icon at bounding box center [178, 209] width 5 height 5
click at [178, 174] on icon at bounding box center [178, 209] width 5 height 5
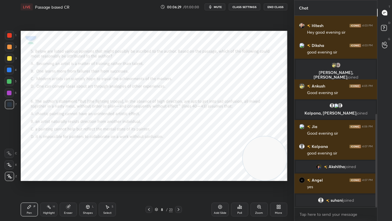
click at [178, 174] on icon at bounding box center [178, 209] width 5 height 5
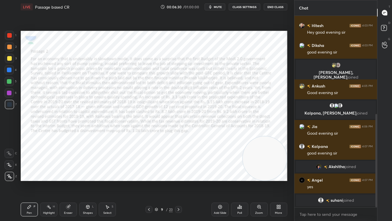
click at [149, 174] on icon at bounding box center [149, 209] width 5 height 5
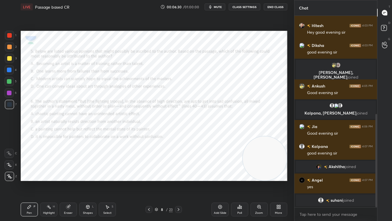
click at [149, 174] on icon at bounding box center [149, 209] width 5 height 5
click at [149, 174] on icon at bounding box center [149, 209] width 2 height 3
click at [149, 174] on icon at bounding box center [149, 209] width 5 height 5
click at [148, 174] on div at bounding box center [149, 209] width 7 height 7
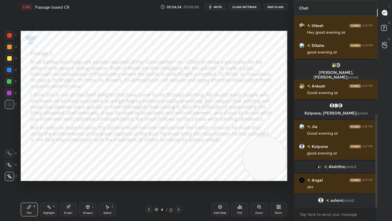
click at [219, 5] on span "mute" at bounding box center [218, 7] width 8 height 4
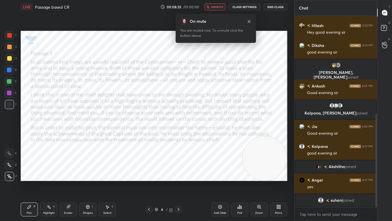
click at [222, 6] on span "unmute" at bounding box center [217, 7] width 12 height 4
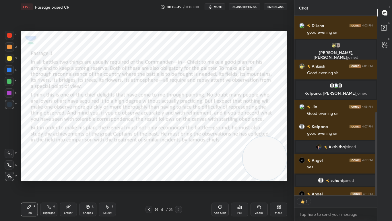
scroll to position [177, 81]
type textarea "x"
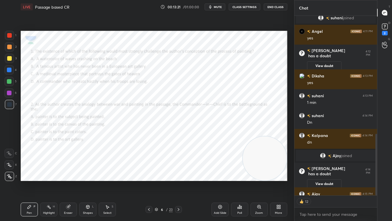
click at [177, 174] on icon at bounding box center [178, 209] width 5 height 5
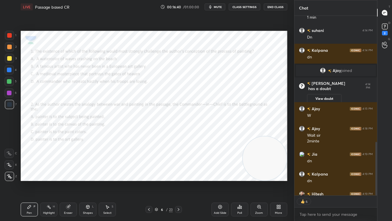
click at [234, 174] on div "Poll" at bounding box center [239, 209] width 17 height 14
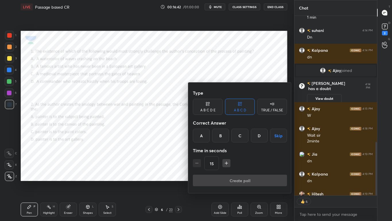
click at [238, 137] on div "C" at bounding box center [239, 135] width 17 height 14
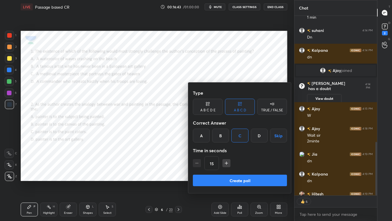
click at [230, 172] on div "Type A B C D E A B C D TRUE / FALSE Correct Answer A B C D Skip Time in seconds…" at bounding box center [240, 130] width 94 height 87
click at [230, 174] on button "Create poll" at bounding box center [240, 179] width 94 height 11
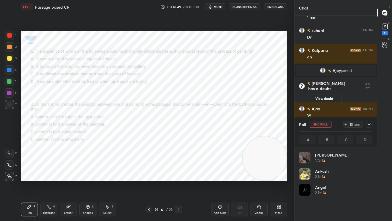
scroll to position [67, 72]
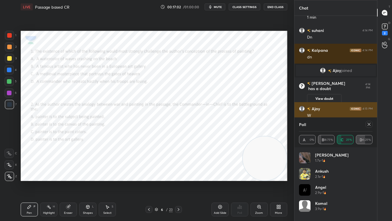
click at [369, 122] on icon at bounding box center [369, 124] width 5 height 5
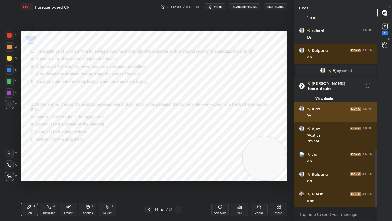
scroll to position [0, 0]
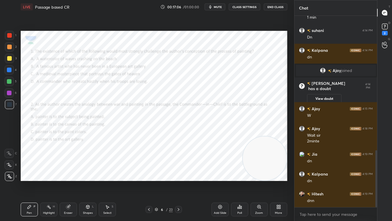
click at [242, 174] on icon at bounding box center [240, 206] width 5 height 5
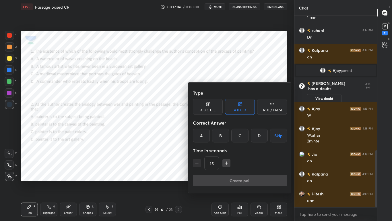
click at [196, 136] on div "A" at bounding box center [201, 135] width 17 height 14
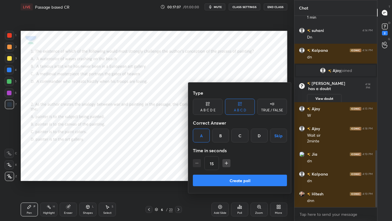
click at [218, 174] on button "Create poll" at bounding box center [240, 179] width 94 height 11
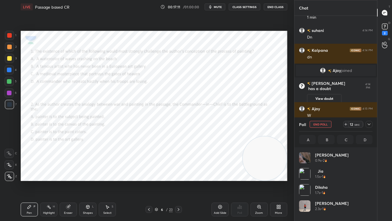
scroll to position [67, 72]
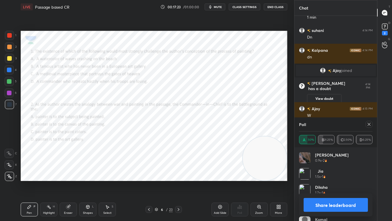
click at [368, 123] on icon at bounding box center [369, 124] width 5 height 5
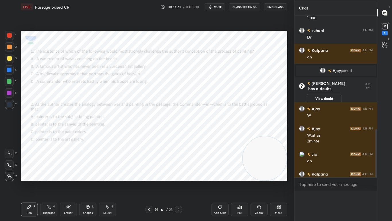
scroll to position [0, 0]
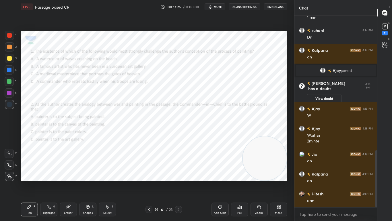
click at [179, 174] on icon at bounding box center [178, 209] width 5 height 5
click at [241, 174] on div "Poll" at bounding box center [240, 212] width 5 height 3
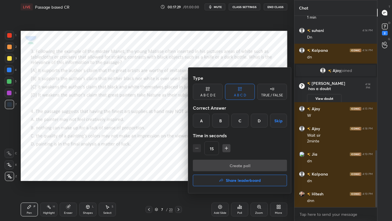
click at [243, 120] on div "C" at bounding box center [239, 120] width 17 height 14
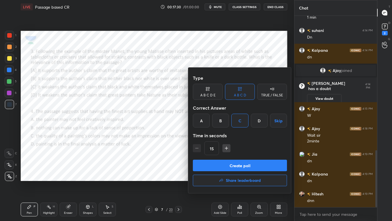
click at [242, 163] on button "Create poll" at bounding box center [240, 164] width 94 height 11
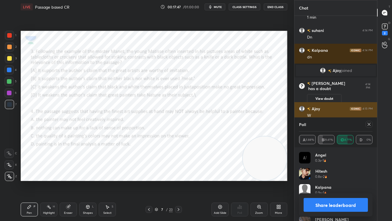
click at [368, 123] on icon at bounding box center [369, 124] width 5 height 5
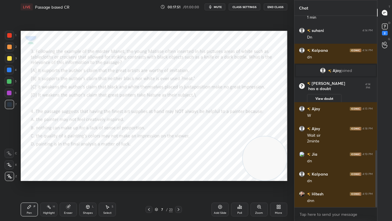
click at [238, 174] on icon at bounding box center [240, 206] width 5 height 5
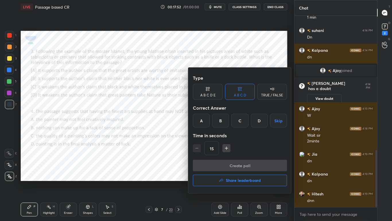
click at [227, 121] on div "B" at bounding box center [220, 120] width 17 height 14
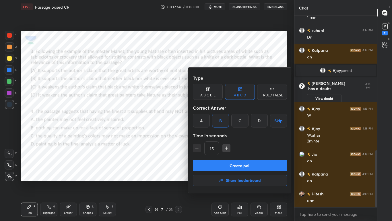
click at [238, 162] on button "Create poll" at bounding box center [240, 164] width 94 height 11
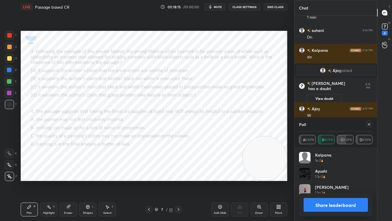
click at [177, 174] on icon at bounding box center [178, 209] width 5 height 5
click at [367, 126] on icon at bounding box center [369, 124] width 5 height 5
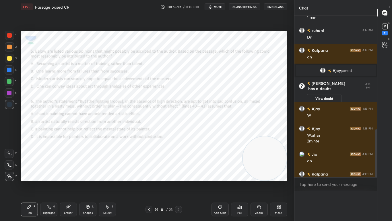
scroll to position [0, 2]
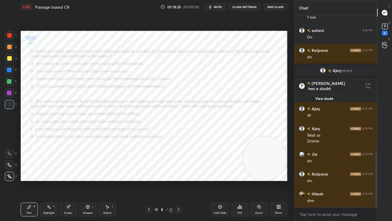
click at [239, 174] on icon at bounding box center [240, 206] width 5 height 5
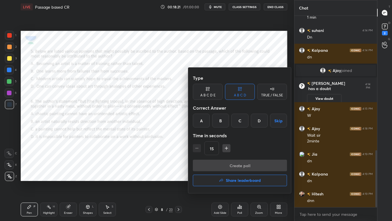
click at [261, 115] on div "D" at bounding box center [259, 120] width 17 height 14
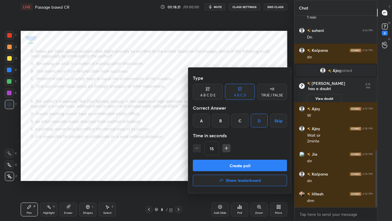
click at [256, 161] on button "Create poll" at bounding box center [240, 164] width 94 height 11
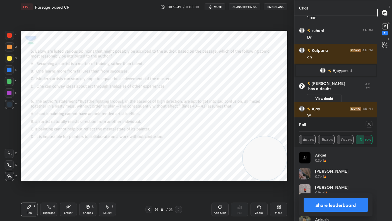
click at [369, 124] on icon at bounding box center [369, 124] width 5 height 5
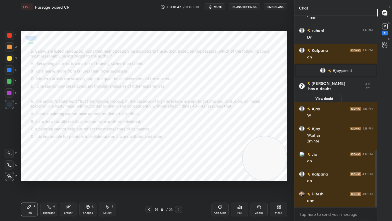
click at [238, 174] on div "Poll" at bounding box center [239, 209] width 17 height 14
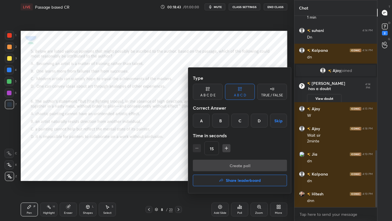
click at [199, 123] on div "A" at bounding box center [201, 120] width 17 height 14
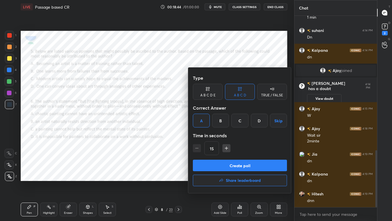
click at [206, 161] on button "Create poll" at bounding box center [240, 164] width 94 height 11
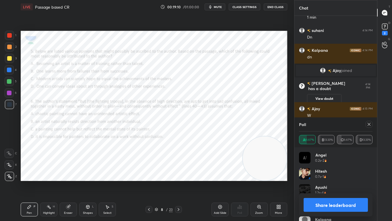
click at [369, 124] on icon at bounding box center [369, 124] width 3 height 3
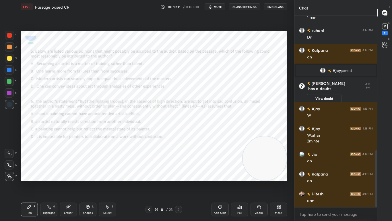
click at [240, 174] on icon at bounding box center [239, 206] width 1 height 3
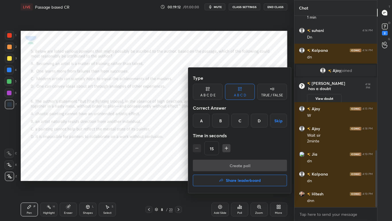
click at [241, 174] on h4 "Share leaderboard" at bounding box center [243, 180] width 35 height 4
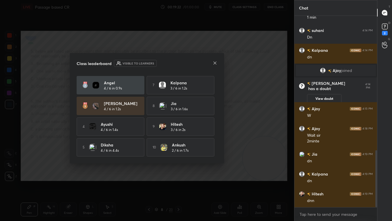
click at [215, 61] on icon at bounding box center [215, 63] width 5 height 5
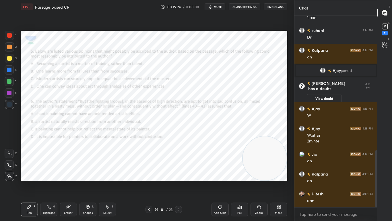
click at [149, 174] on icon at bounding box center [149, 209] width 5 height 5
click at [150, 174] on div at bounding box center [149, 209] width 7 height 7
click at [12, 35] on div at bounding box center [9, 35] width 5 height 5
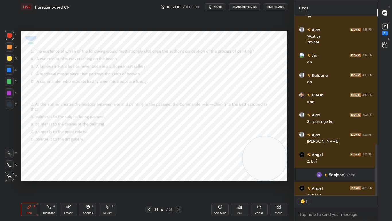
scroll to position [177, 81]
click at [248, 6] on button "CLASS SETTINGS" at bounding box center [245, 6] width 32 height 7
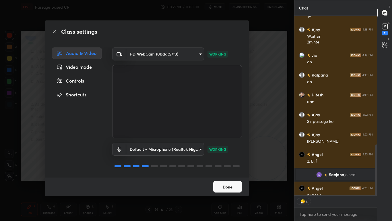
click at [86, 82] on div "Controls" at bounding box center [77, 80] width 50 height 11
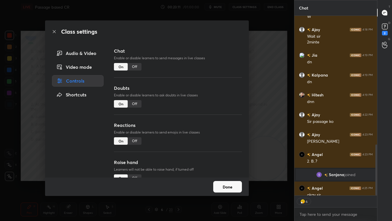
scroll to position [50, 0]
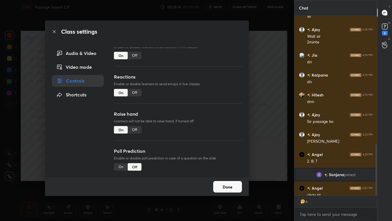
click at [137, 91] on div "Off" at bounding box center [135, 92] width 14 height 7
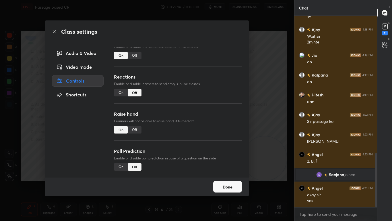
scroll to position [189, 81]
click at [233, 174] on button "Done" at bounding box center [227, 186] width 29 height 11
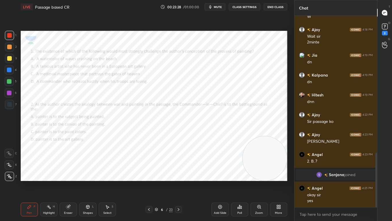
click at [176, 174] on icon at bounding box center [178, 209] width 5 height 5
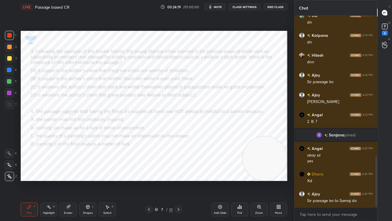
scroll to position [540, 0]
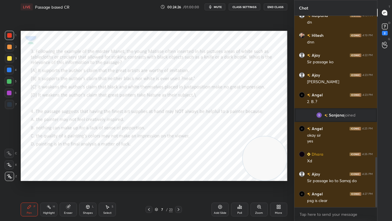
click at [71, 174] on div "Eraser" at bounding box center [68, 209] width 17 height 14
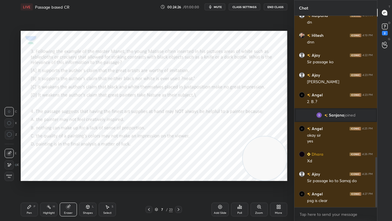
scroll to position [560, 0]
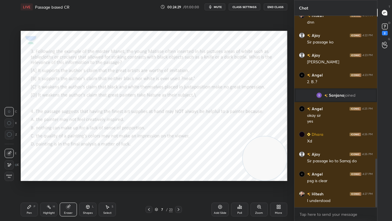
click at [30, 174] on div "Pen" at bounding box center [29, 212] width 5 height 3
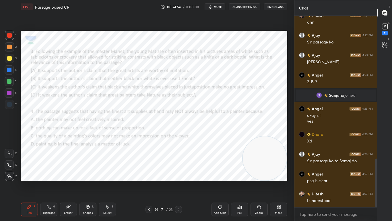
click at [258, 136] on video at bounding box center [265, 158] width 44 height 44
click at [147, 174] on icon at bounding box center [149, 209] width 5 height 5
click at [176, 174] on icon at bounding box center [178, 209] width 5 height 5
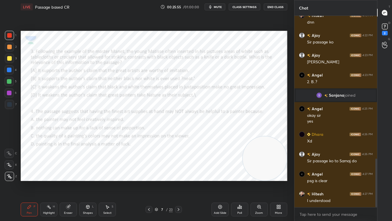
click at [178, 174] on icon at bounding box center [178, 209] width 5 height 5
click at [150, 174] on icon at bounding box center [149, 209] width 5 height 5
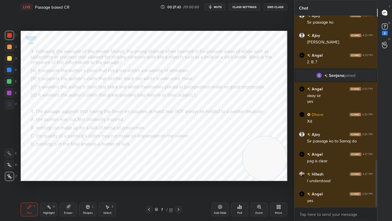
click at [179, 174] on icon at bounding box center [178, 209] width 5 height 5
click at [180, 174] on div "Pen P Highlight H Eraser Shapes L Select S 8 / 23 Add Slide Poll Zoom More" at bounding box center [154, 209] width 267 height 23
click at [79, 174] on div "Pen P Highlight H Eraser Shapes L Select S 8 / 23 Add Slide Poll Zoom More" at bounding box center [154, 209] width 267 height 23
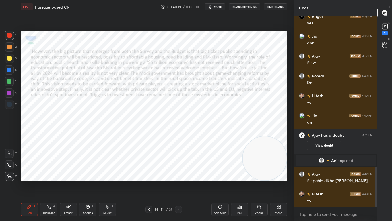
scroll to position [736, 0]
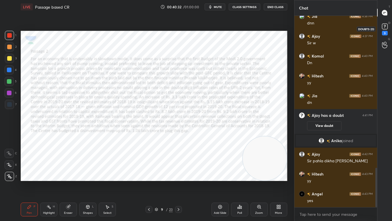
click at [389, 27] on div "3" at bounding box center [384, 29] width 11 height 10
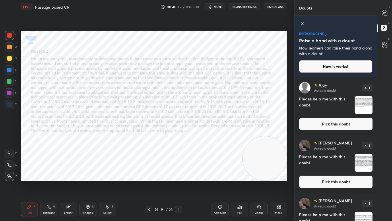
click at [303, 25] on icon at bounding box center [302, 23] width 7 height 7
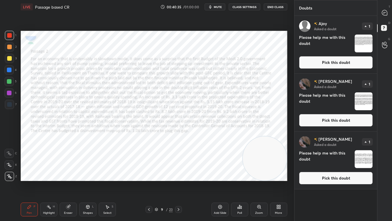
scroll to position [203, 81]
click at [388, 13] on icon at bounding box center [385, 13] width 6 height 6
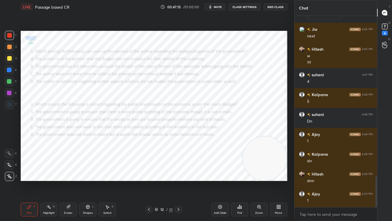
scroll to position [979, 0]
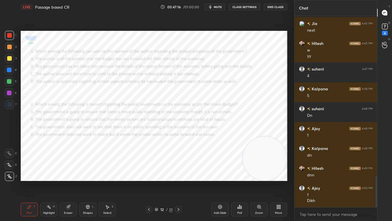
click at [240, 174] on div "Poll" at bounding box center [239, 209] width 17 height 14
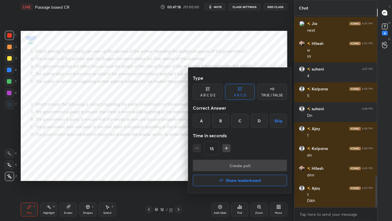
scroll to position [985, 0]
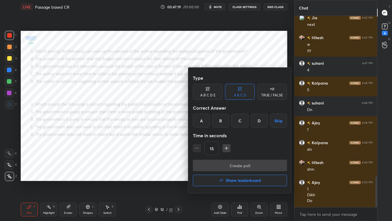
click at [255, 123] on div "D" at bounding box center [259, 120] width 17 height 14
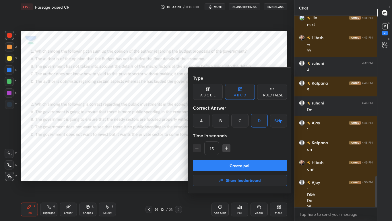
scroll to position [990, 0]
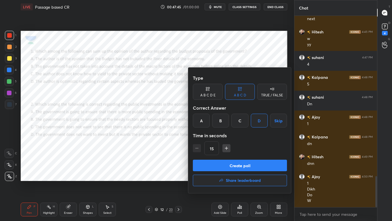
click at [243, 171] on div "Create poll Share leaderboard" at bounding box center [240, 173] width 94 height 29
click at [240, 164] on button "Create poll" at bounding box center [240, 164] width 94 height 11
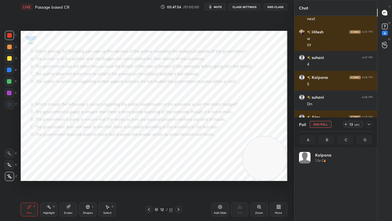
scroll to position [1034, 0]
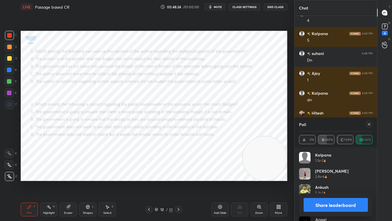
click at [368, 125] on icon at bounding box center [369, 124] width 5 height 5
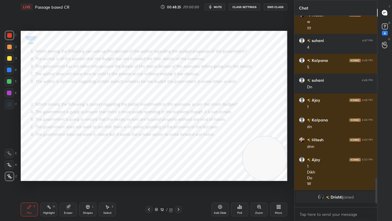
scroll to position [2, 2]
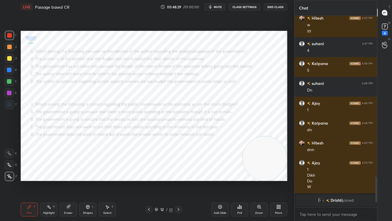
click at [241, 174] on div "Poll" at bounding box center [239, 209] width 17 height 14
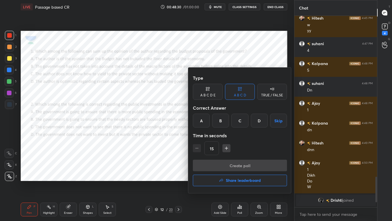
click at [257, 119] on div "D" at bounding box center [259, 120] width 17 height 14
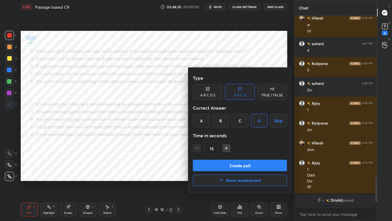
click at [246, 164] on button "Create poll" at bounding box center [240, 164] width 94 height 11
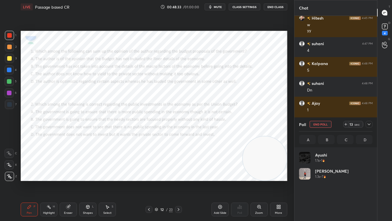
scroll to position [67, 72]
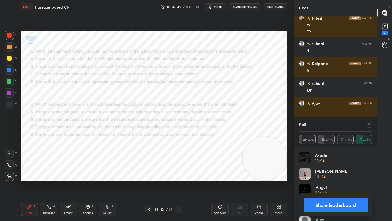
click at [181, 174] on div at bounding box center [178, 209] width 7 height 7
click at [370, 124] on icon at bounding box center [369, 124] width 3 height 3
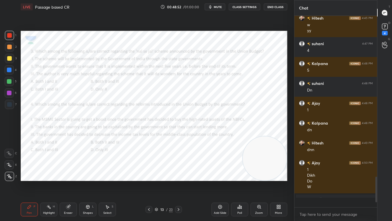
scroll to position [201, 81]
click at [241, 174] on icon at bounding box center [241, 207] width 1 height 3
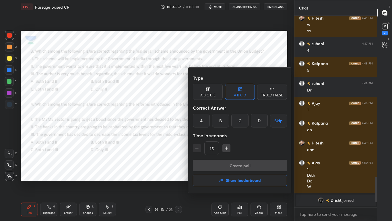
click at [259, 122] on div "D" at bounding box center [259, 120] width 17 height 14
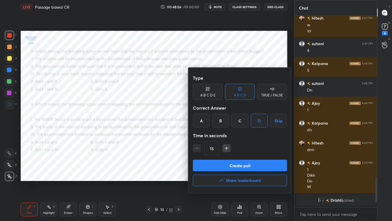
click at [254, 160] on button "Create poll" at bounding box center [240, 164] width 94 height 11
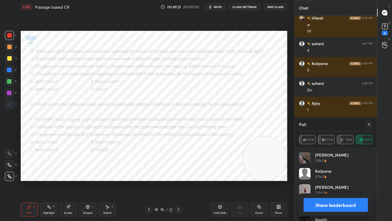
click at [370, 123] on icon at bounding box center [369, 124] width 5 height 5
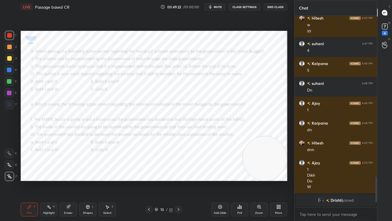
click at [240, 174] on icon at bounding box center [240, 206] width 5 height 5
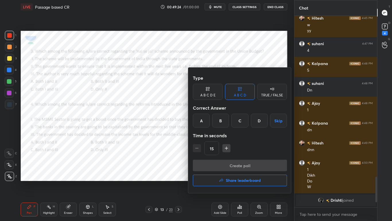
click at [195, 115] on div "A" at bounding box center [201, 120] width 17 height 14
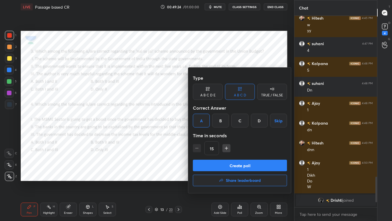
click at [219, 170] on button "Create poll" at bounding box center [240, 164] width 94 height 11
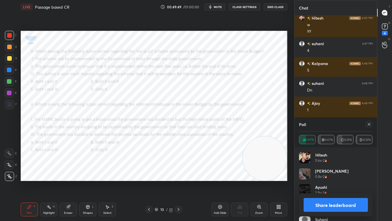
click at [177, 174] on div at bounding box center [178, 209] width 7 height 7
click at [367, 126] on div at bounding box center [369, 124] width 7 height 7
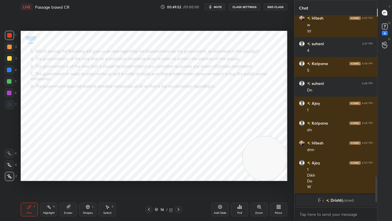
scroll to position [2, 2]
click at [240, 174] on div "Poll" at bounding box center [240, 212] width 5 height 3
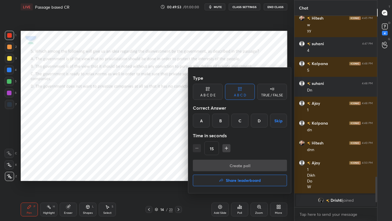
click at [243, 123] on div "C" at bounding box center [239, 120] width 17 height 14
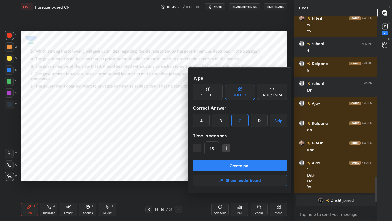
click at [231, 167] on button "Create poll" at bounding box center [240, 164] width 94 height 11
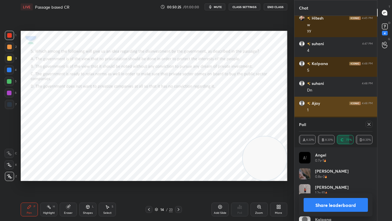
click at [275, 7] on button "End Class" at bounding box center [276, 6] width 24 height 7
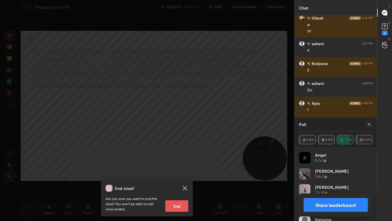
click at [176, 174] on button "End" at bounding box center [176, 205] width 23 height 11
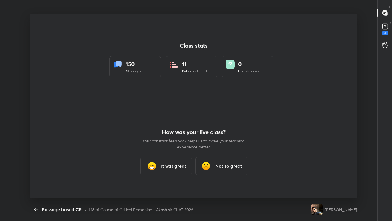
scroll to position [2, 0]
click at [185, 169] on div "It was great" at bounding box center [166, 166] width 52 height 18
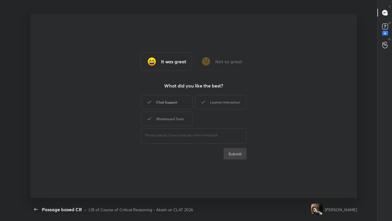
click at [166, 99] on div "Chat Support" at bounding box center [167, 102] width 52 height 14
click at [223, 104] on div "Learner Interaction" at bounding box center [221, 102] width 52 height 14
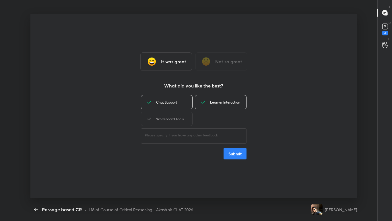
click at [176, 115] on div "Whiteboard Tools" at bounding box center [167, 118] width 52 height 14
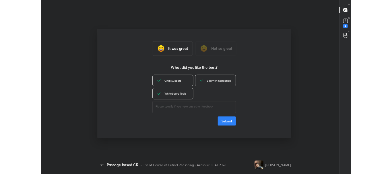
scroll to position [138, 388]
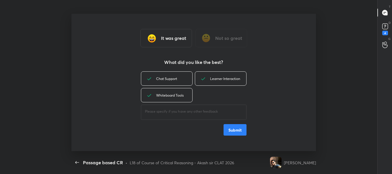
type textarea "x"
click at [243, 136] on button "Submit" at bounding box center [235, 130] width 23 height 11
